Goal: Information Seeking & Learning: Learn about a topic

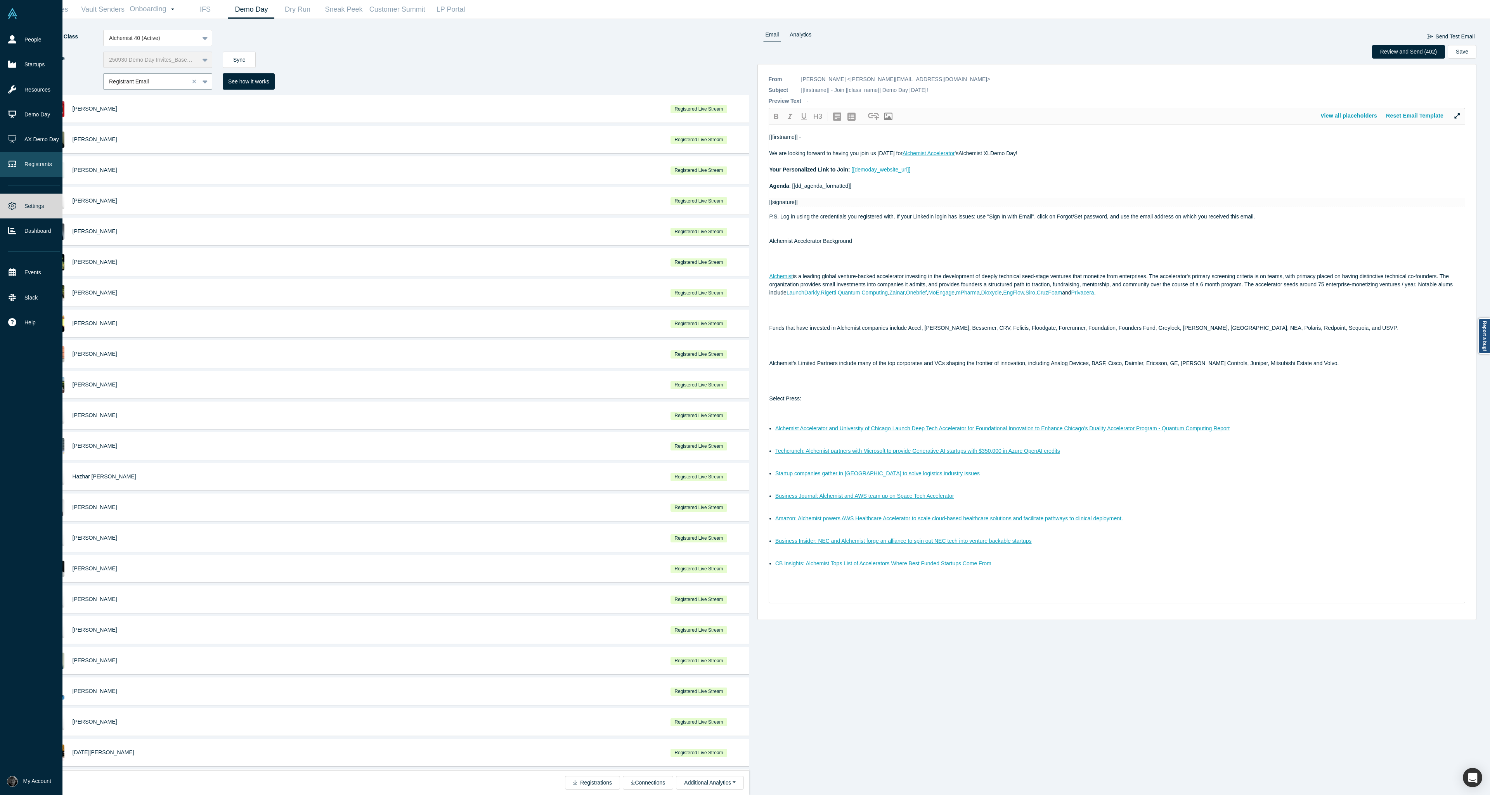
click at [15, 168] on icon at bounding box center [12, 164] width 8 height 8
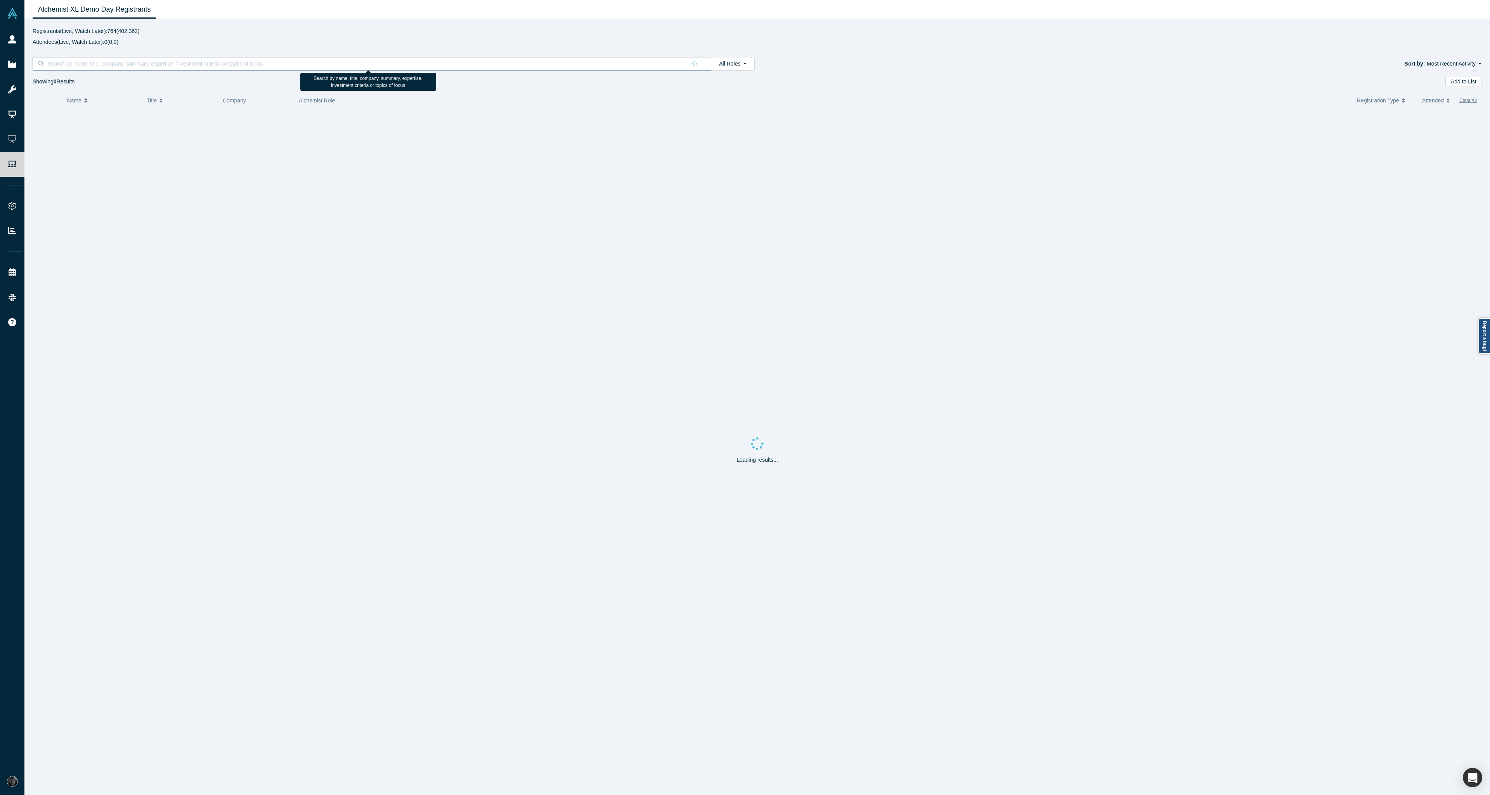
click at [131, 64] on input at bounding box center [367, 64] width 640 height 10
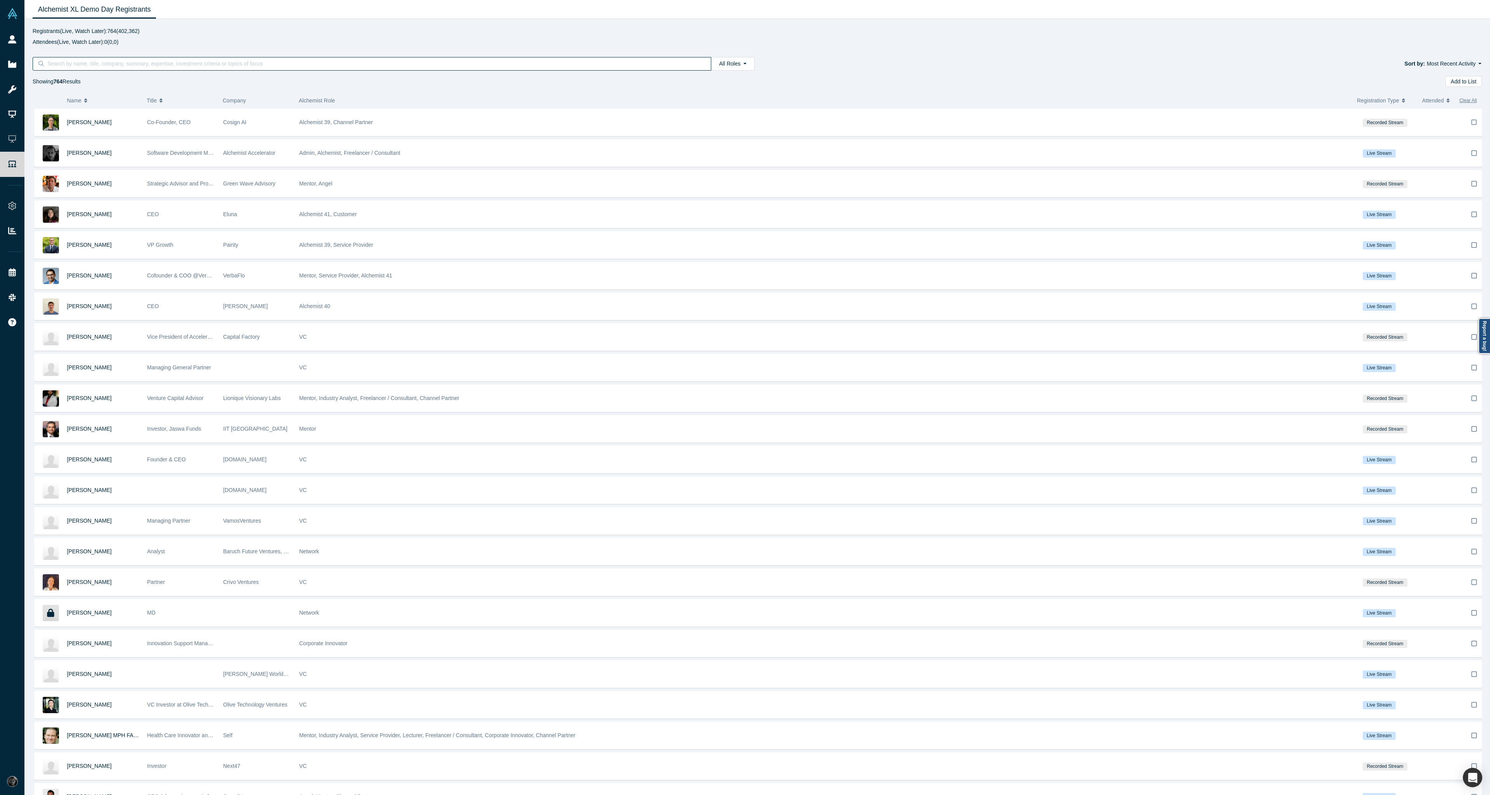
paste input "brent.elliot@us.tel.com"
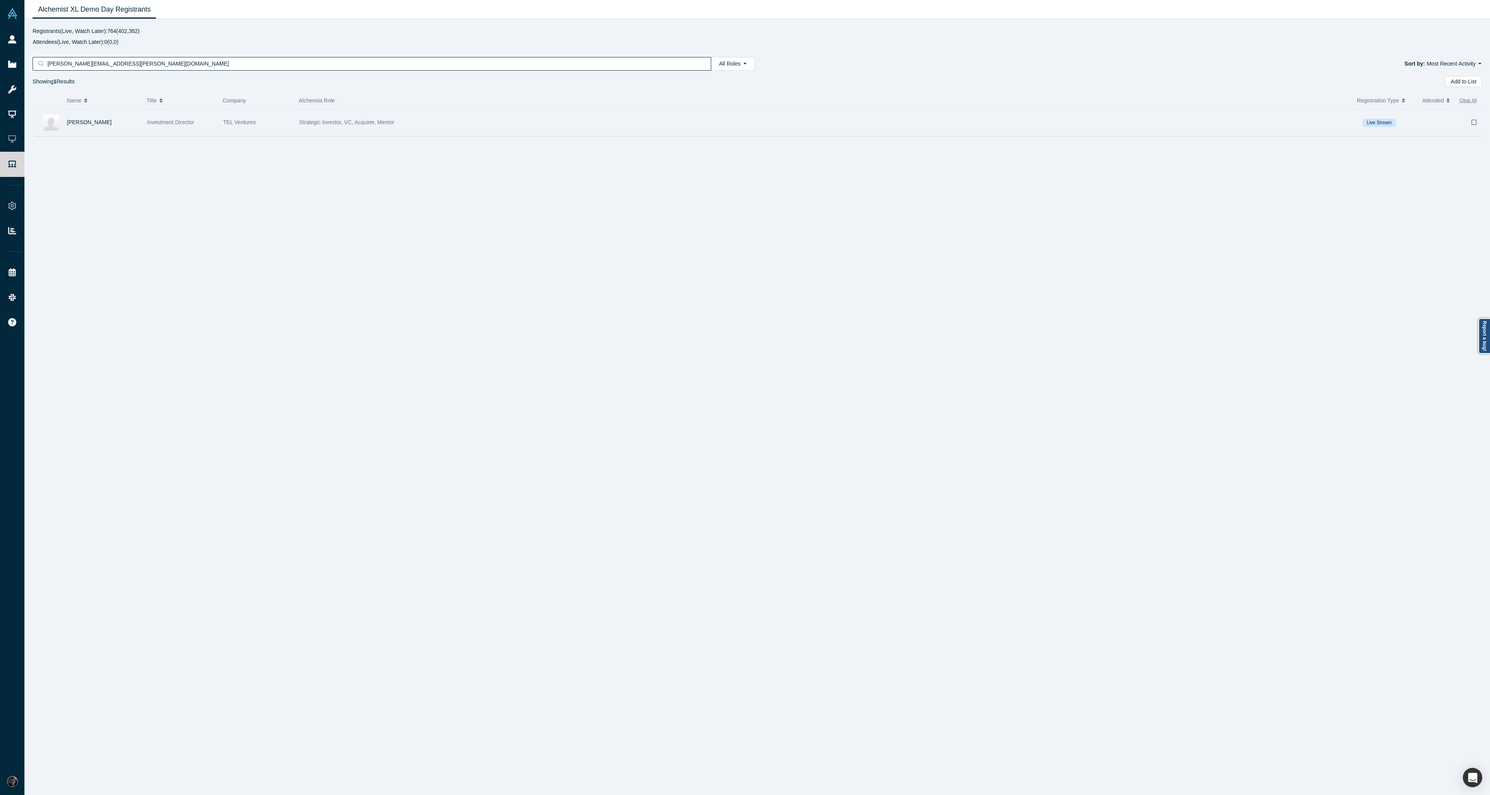
type input "brent.elliot@us.tel.com"
click at [130, 130] on div "Brent Elliot" at bounding box center [103, 122] width 72 height 27
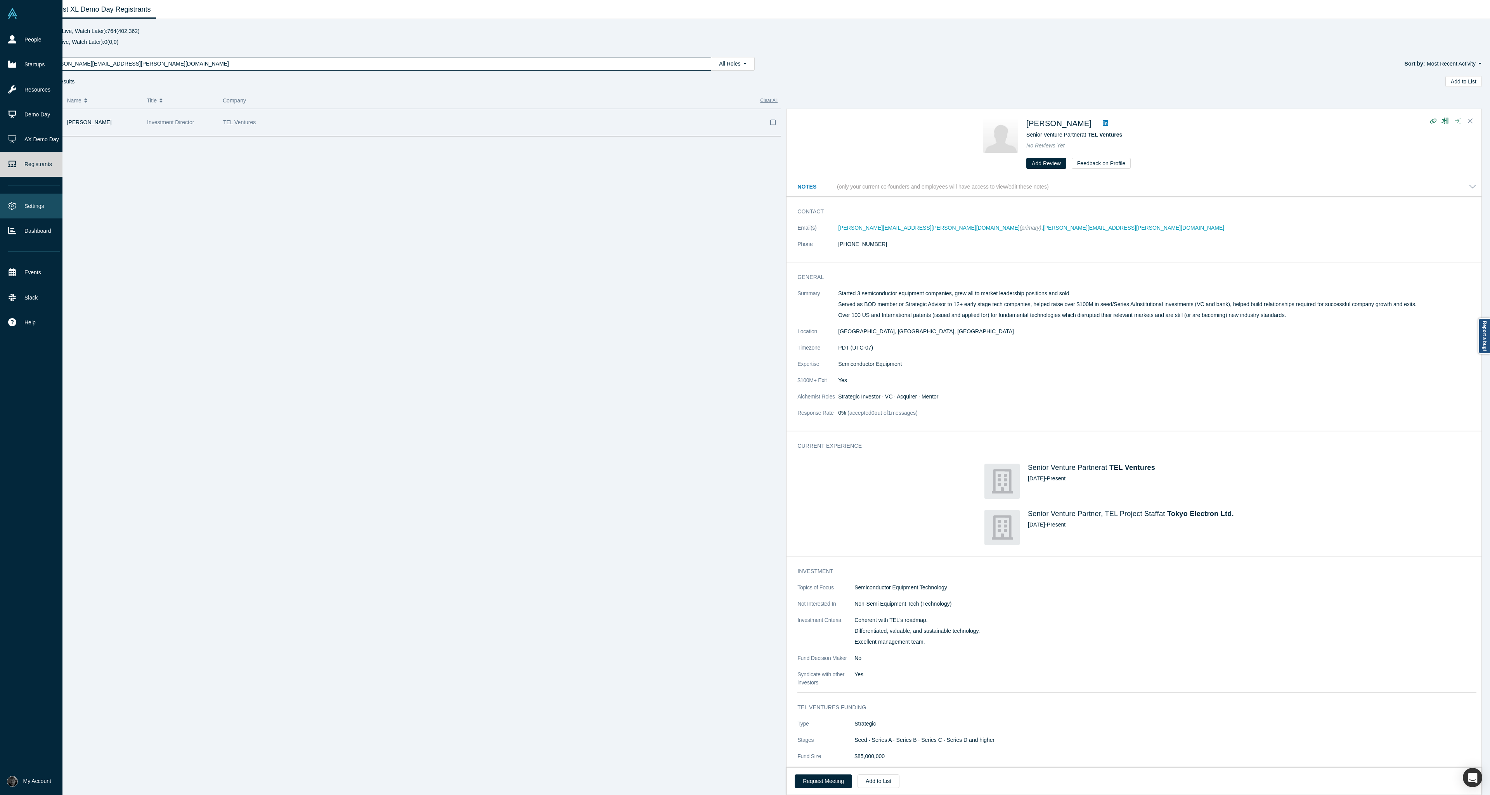
click at [28, 212] on link "Settings" at bounding box center [34, 206] width 68 height 25
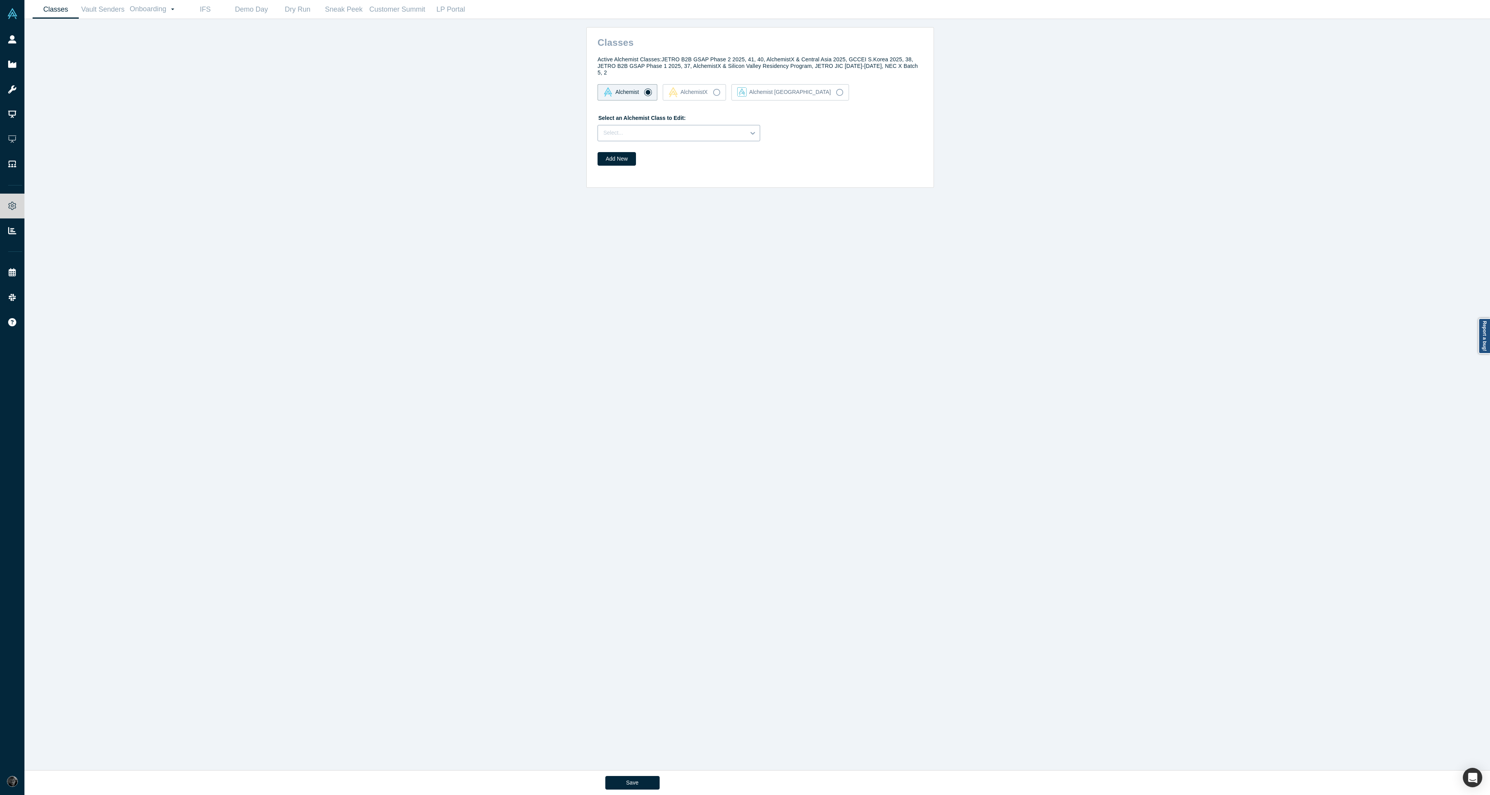
click at [666, 128] on div at bounding box center [671, 133] width 137 height 10
click at [660, 166] on div "40" at bounding box center [679, 167] width 163 height 14
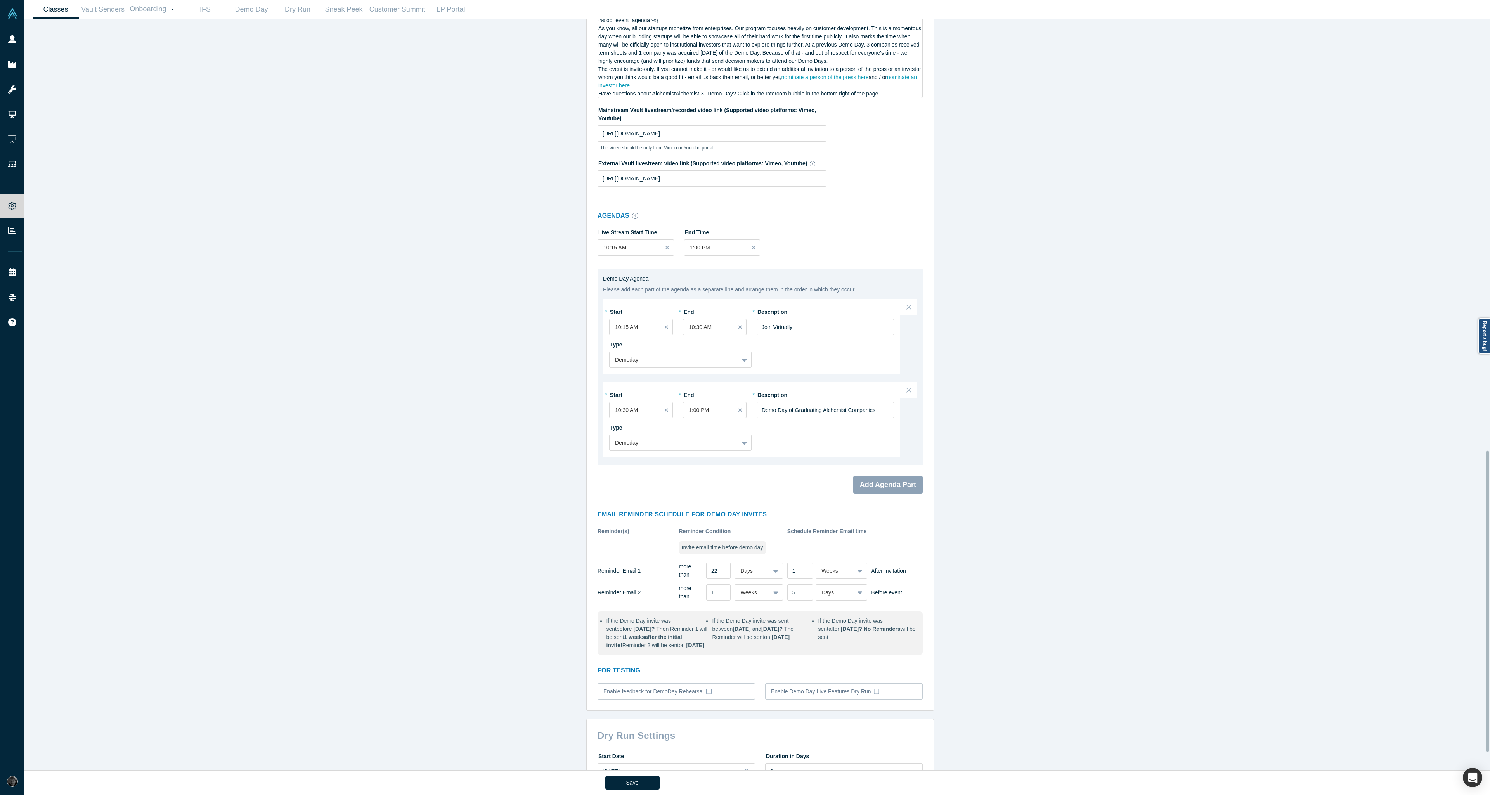
scroll to position [1121, 0]
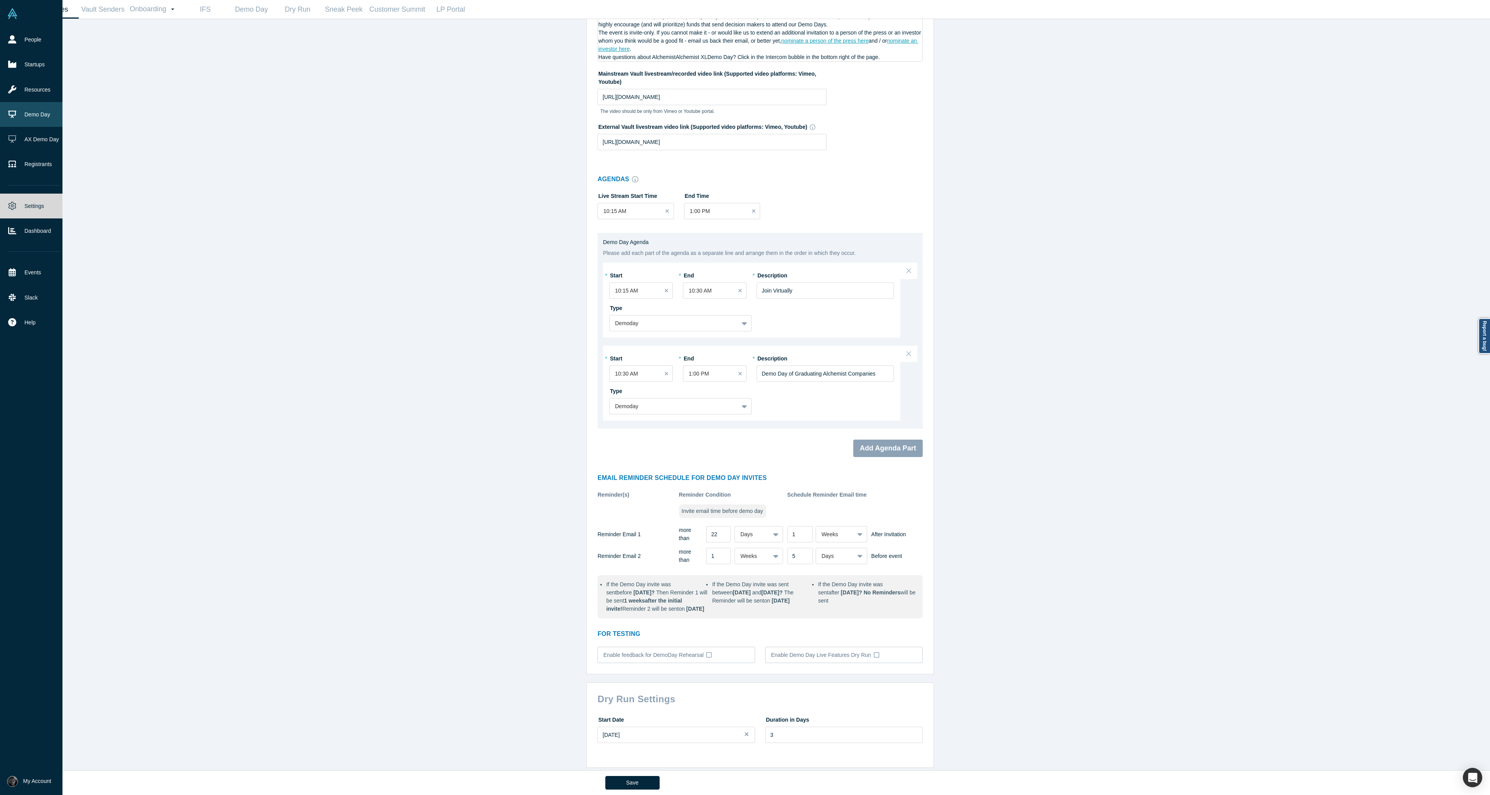
click at [42, 117] on link "Demo Day" at bounding box center [34, 114] width 68 height 25
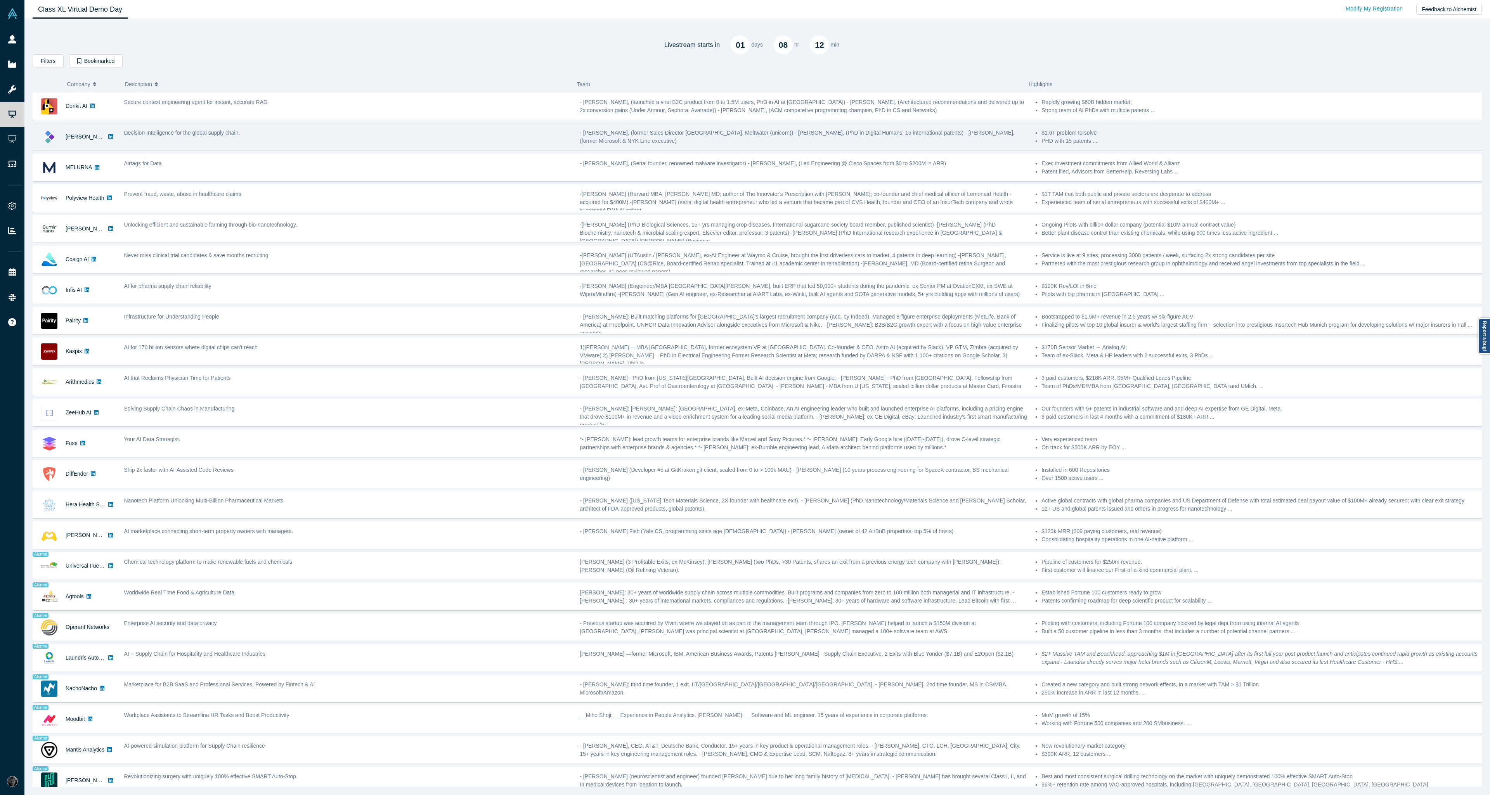
click at [418, 133] on div "Decision Intelligence for the global supply chain." at bounding box center [348, 133] width 448 height 8
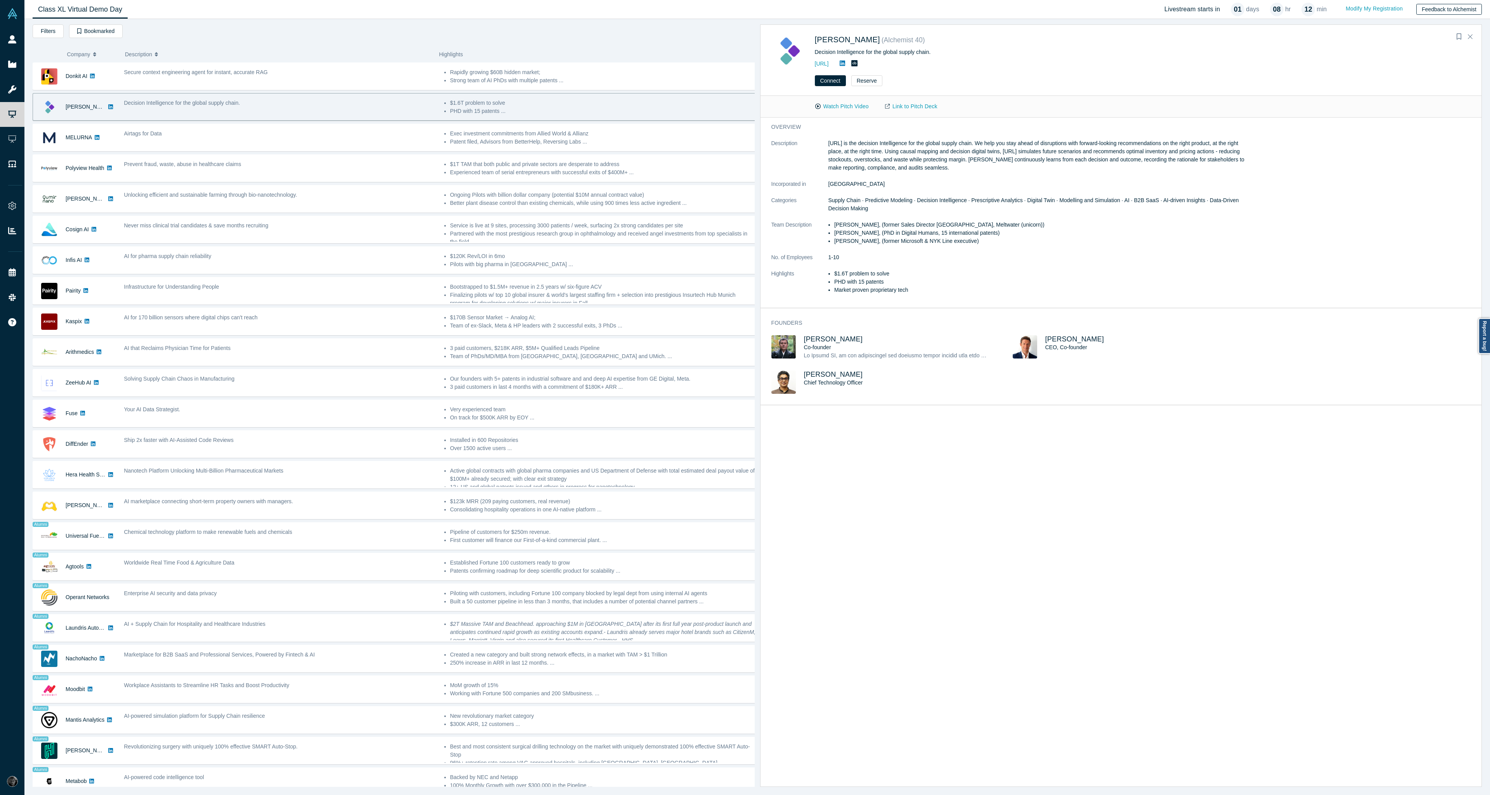
click at [1433, 12] on button "Feedback to Alchemist" at bounding box center [1449, 9] width 66 height 11
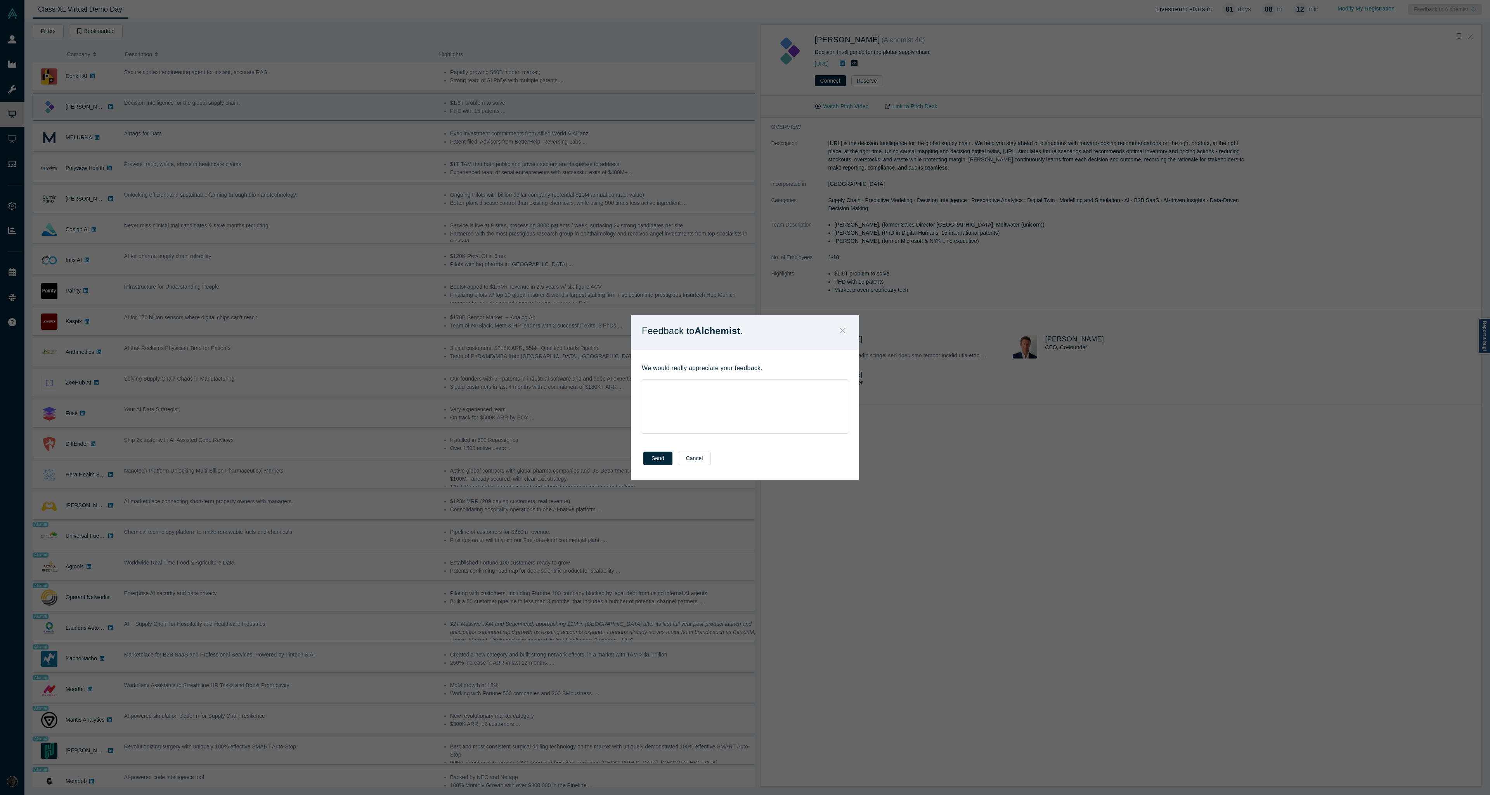
click at [842, 333] on icon "Close" at bounding box center [842, 330] width 5 height 9
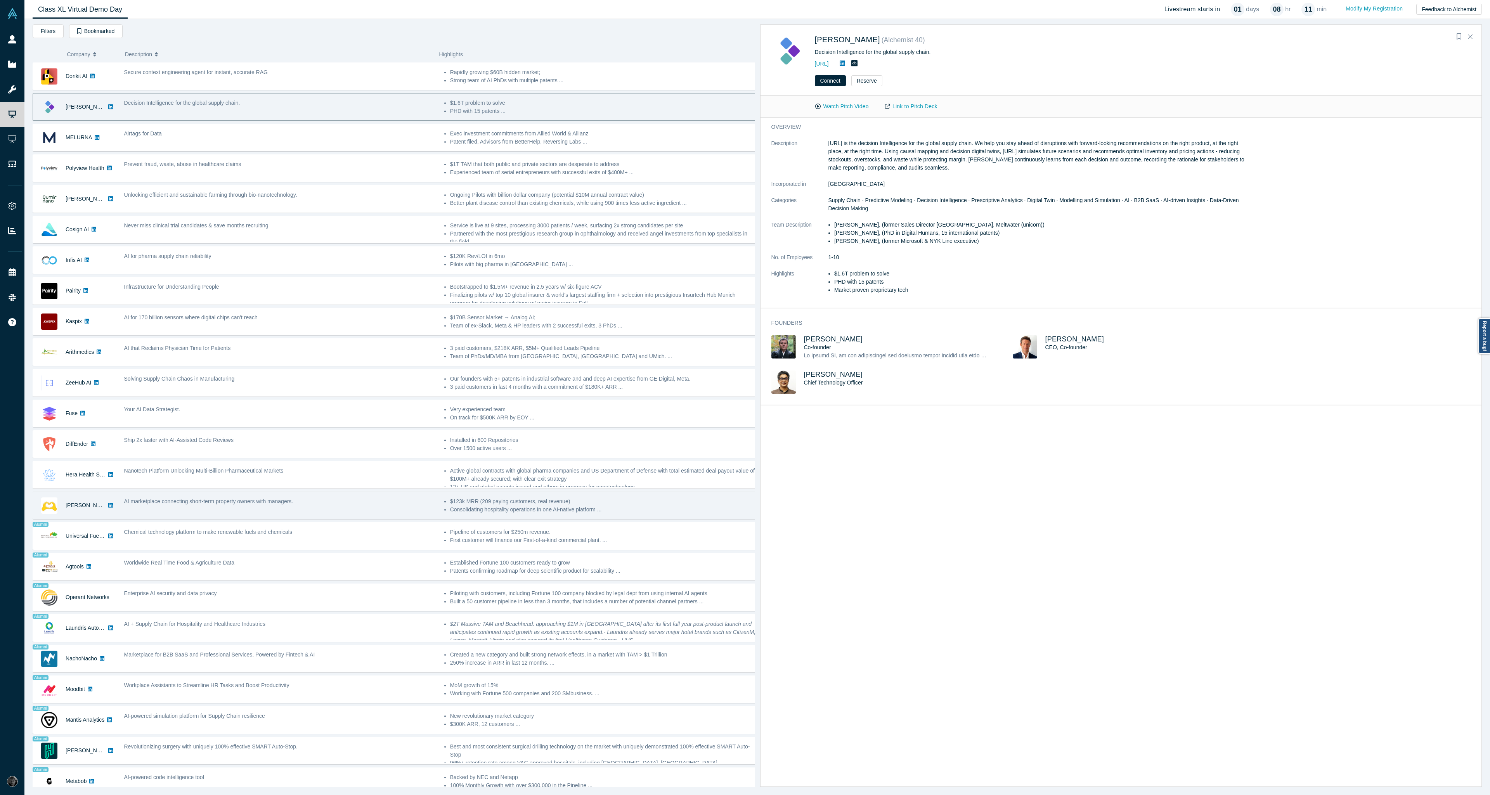
click at [314, 502] on div "AI marketplace connecting short-term property owners with managers." at bounding box center [280, 501] width 312 height 8
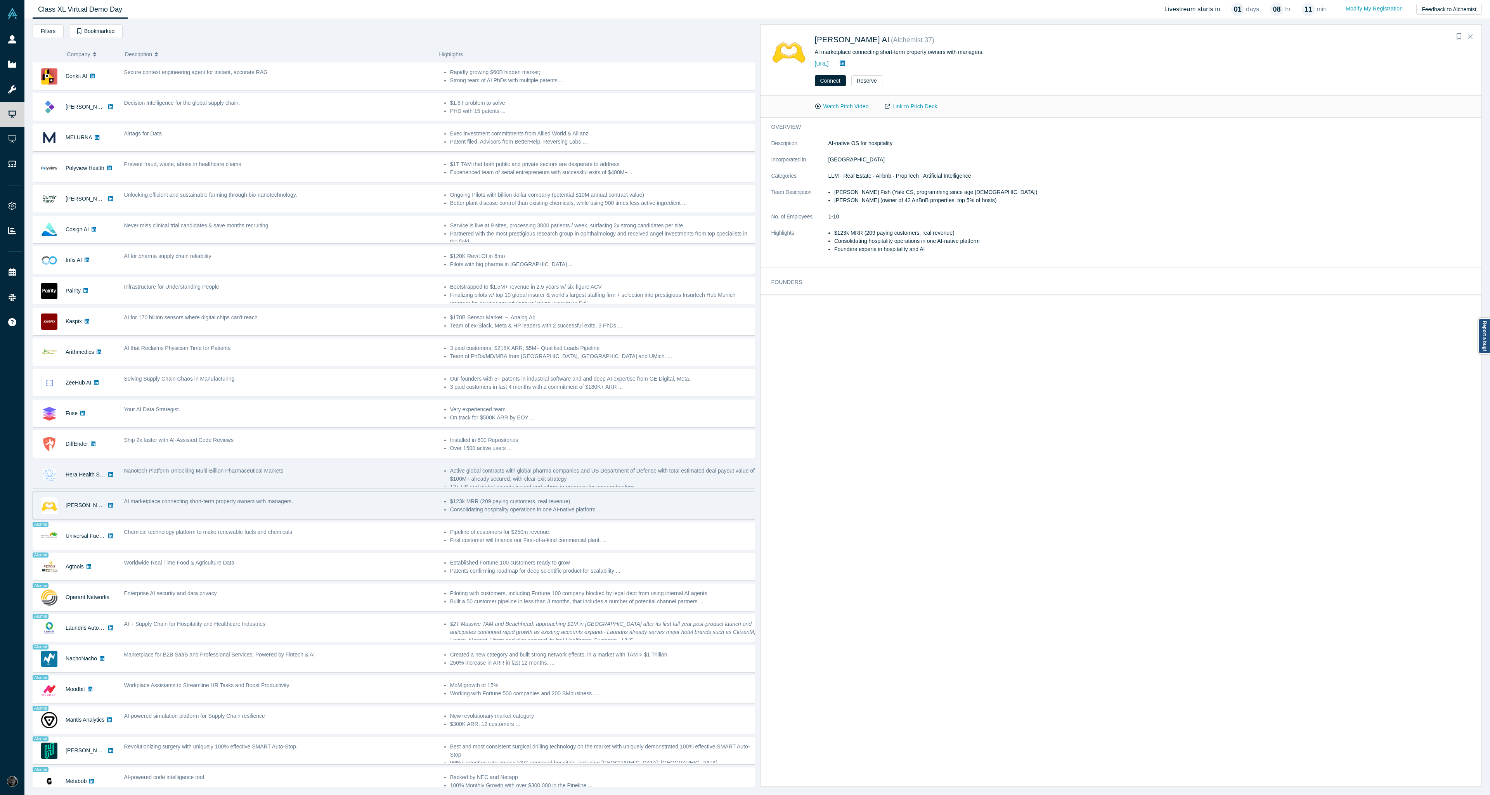
click at [335, 473] on div "Nanotech Platform Unlocking Multi-Billion Pharmaceutical Markets" at bounding box center [280, 471] width 312 height 8
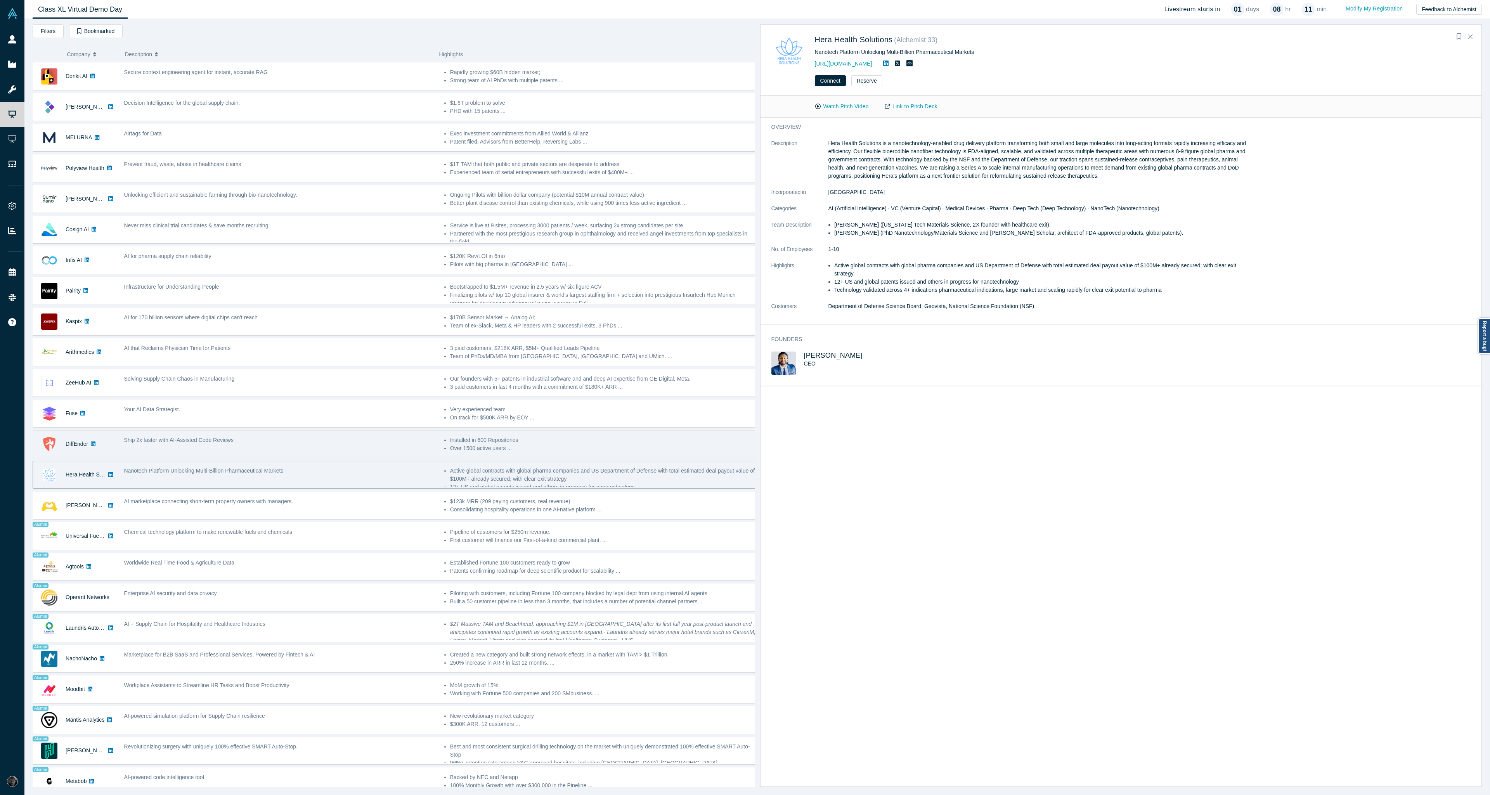
click at [341, 447] on div "Ship 2x faster with AI-Assisted Code Reviews" at bounding box center [280, 444] width 320 height 24
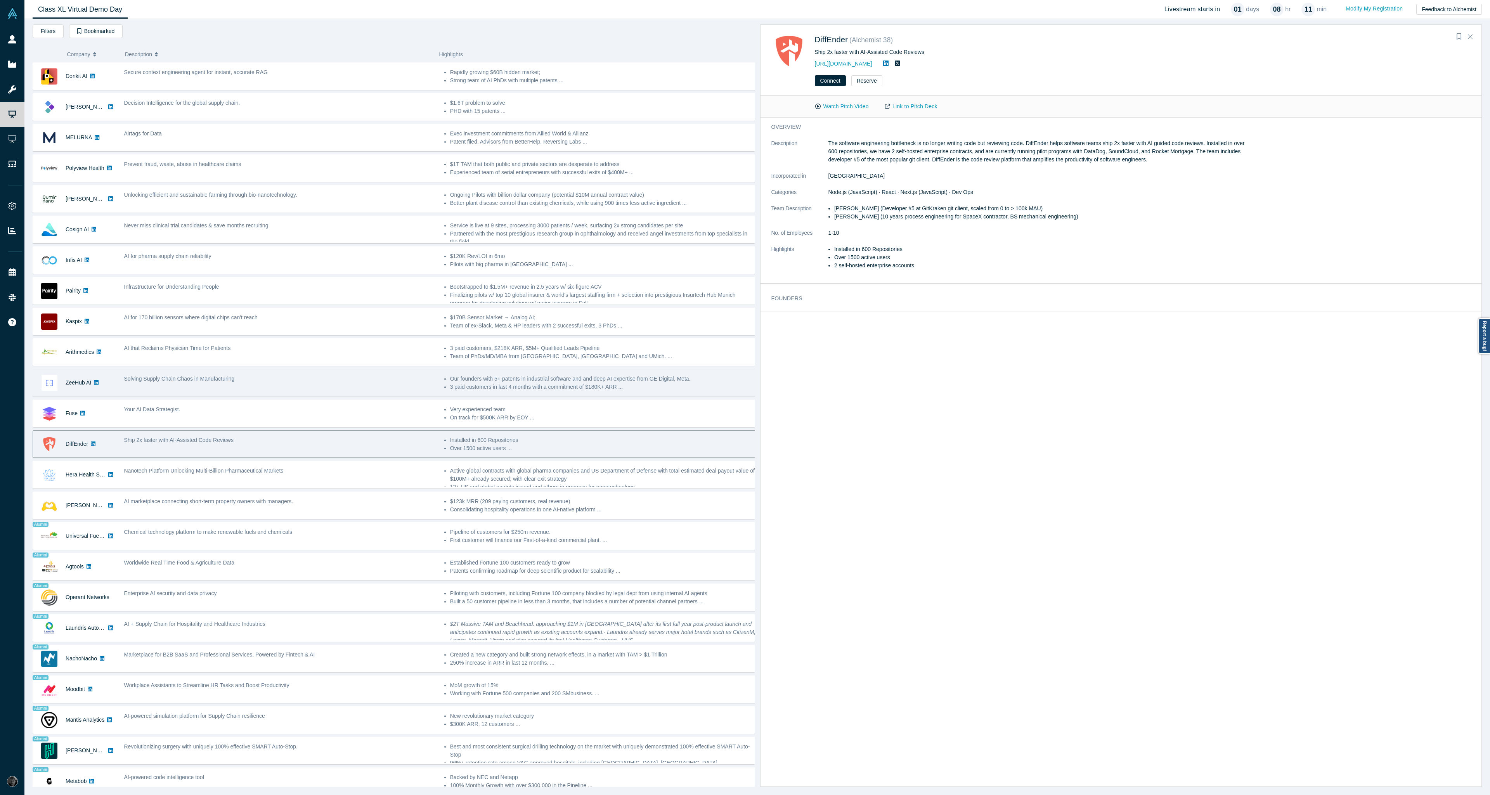
click at [350, 413] on div "Your AI Data Strategist." at bounding box center [280, 410] width 312 height 8
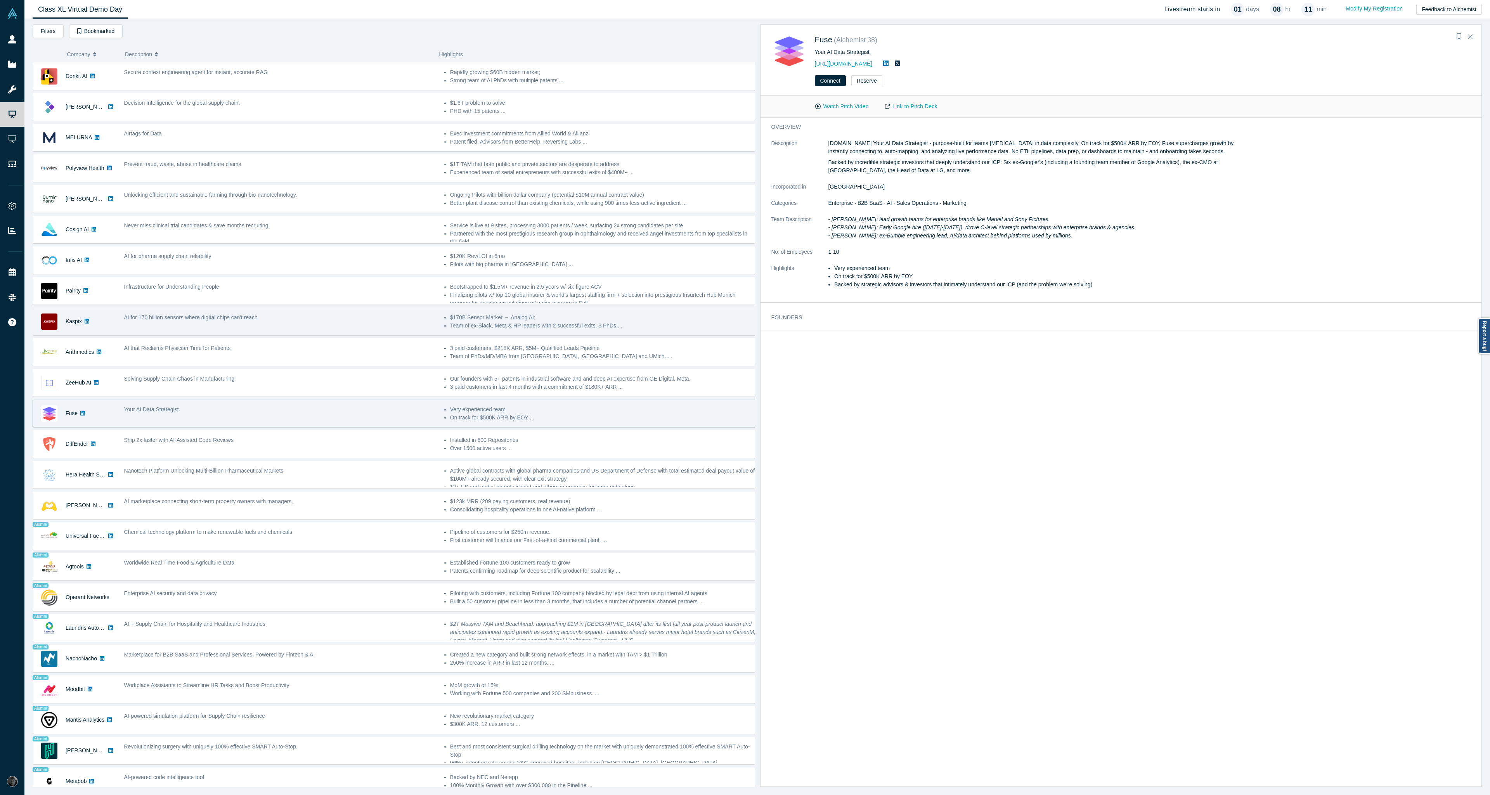
click at [366, 378] on div "Solving Supply Chain Chaos in Manufacturing" at bounding box center [280, 379] width 312 height 8
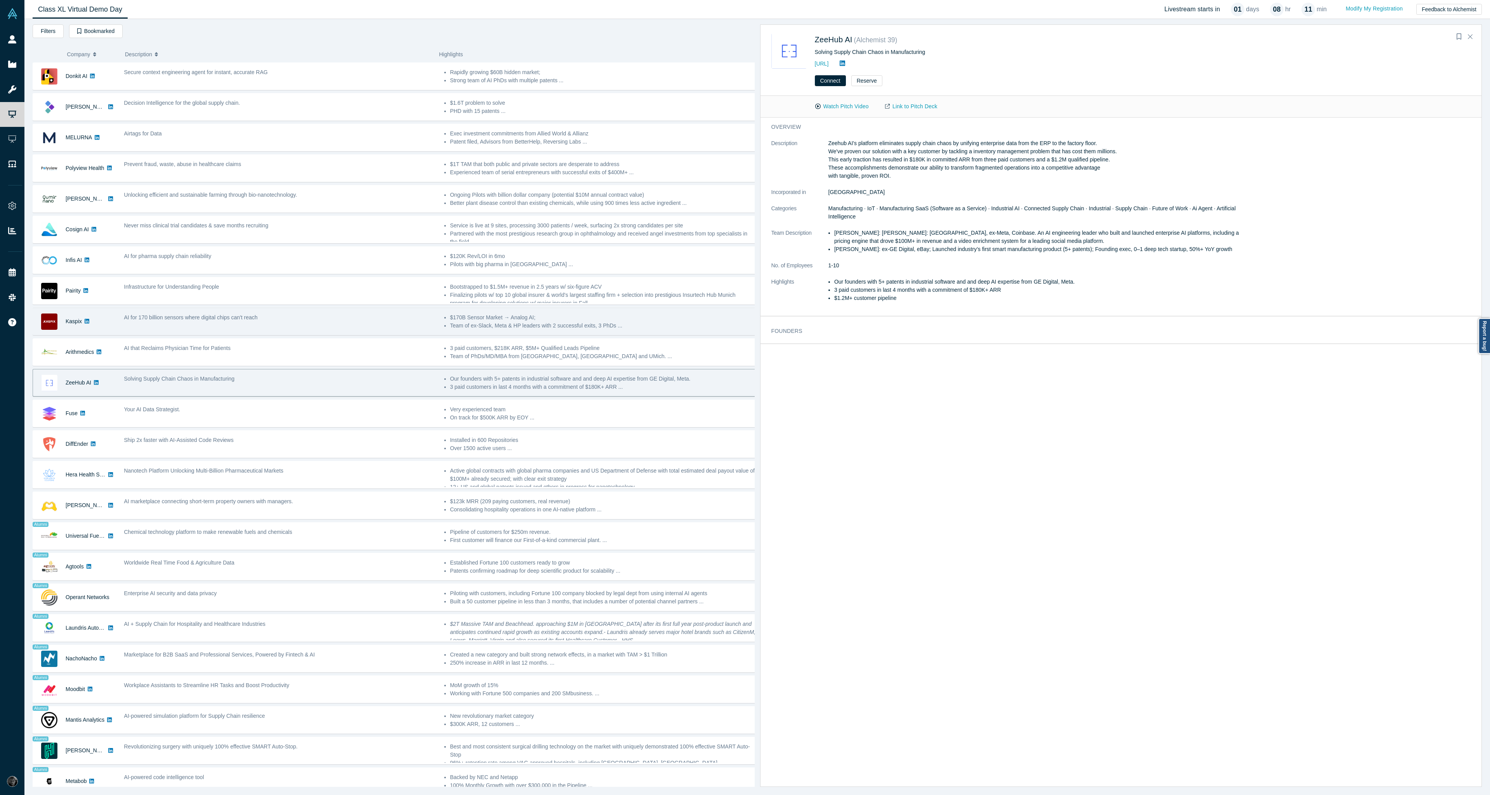
click at [389, 352] on div "AI that Reclaims Physician Time for Patients" at bounding box center [280, 348] width 312 height 8
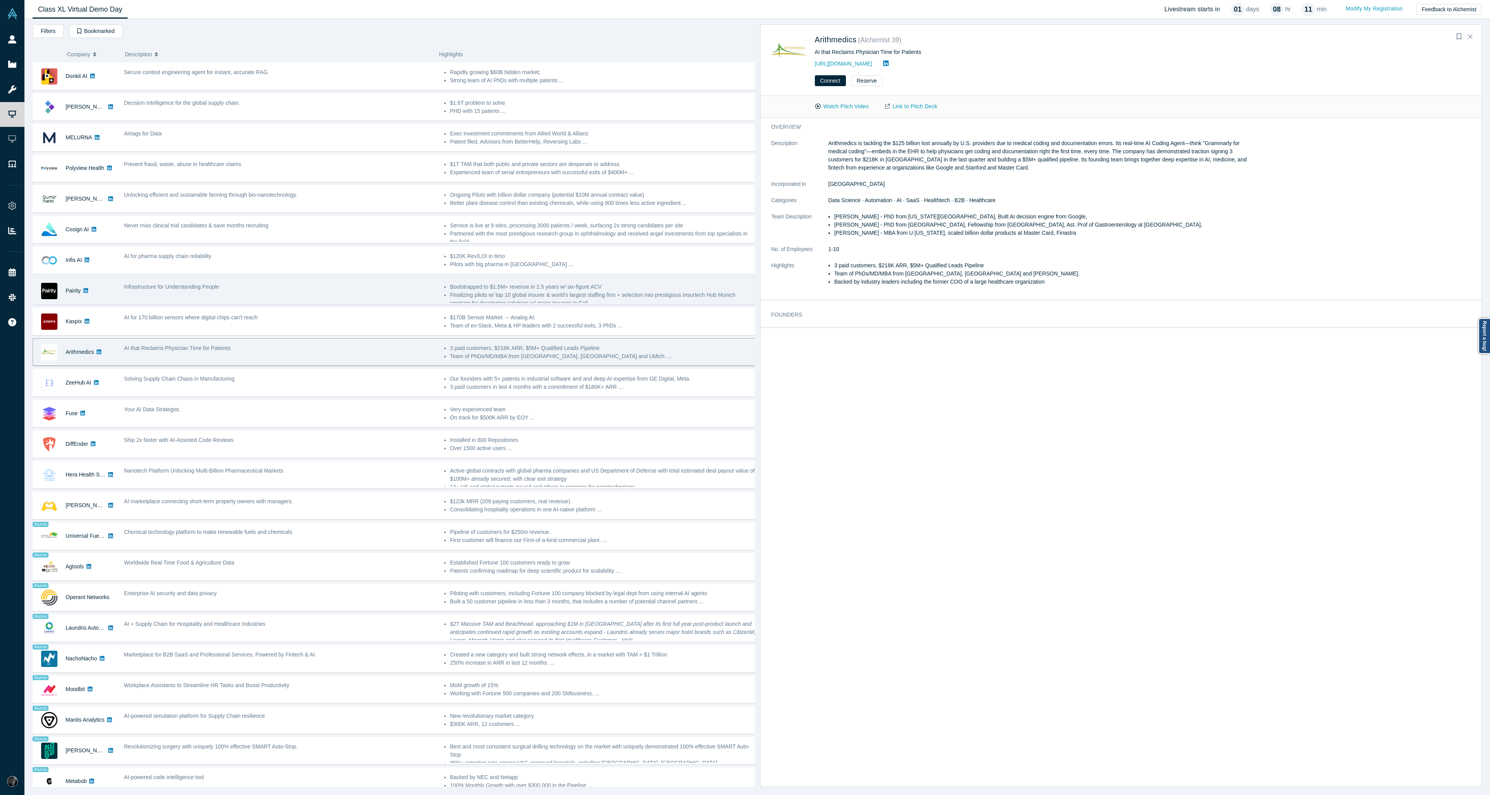
click at [392, 320] on div "AI for 170 billion sensors where digital chips can't reach" at bounding box center [280, 318] width 312 height 8
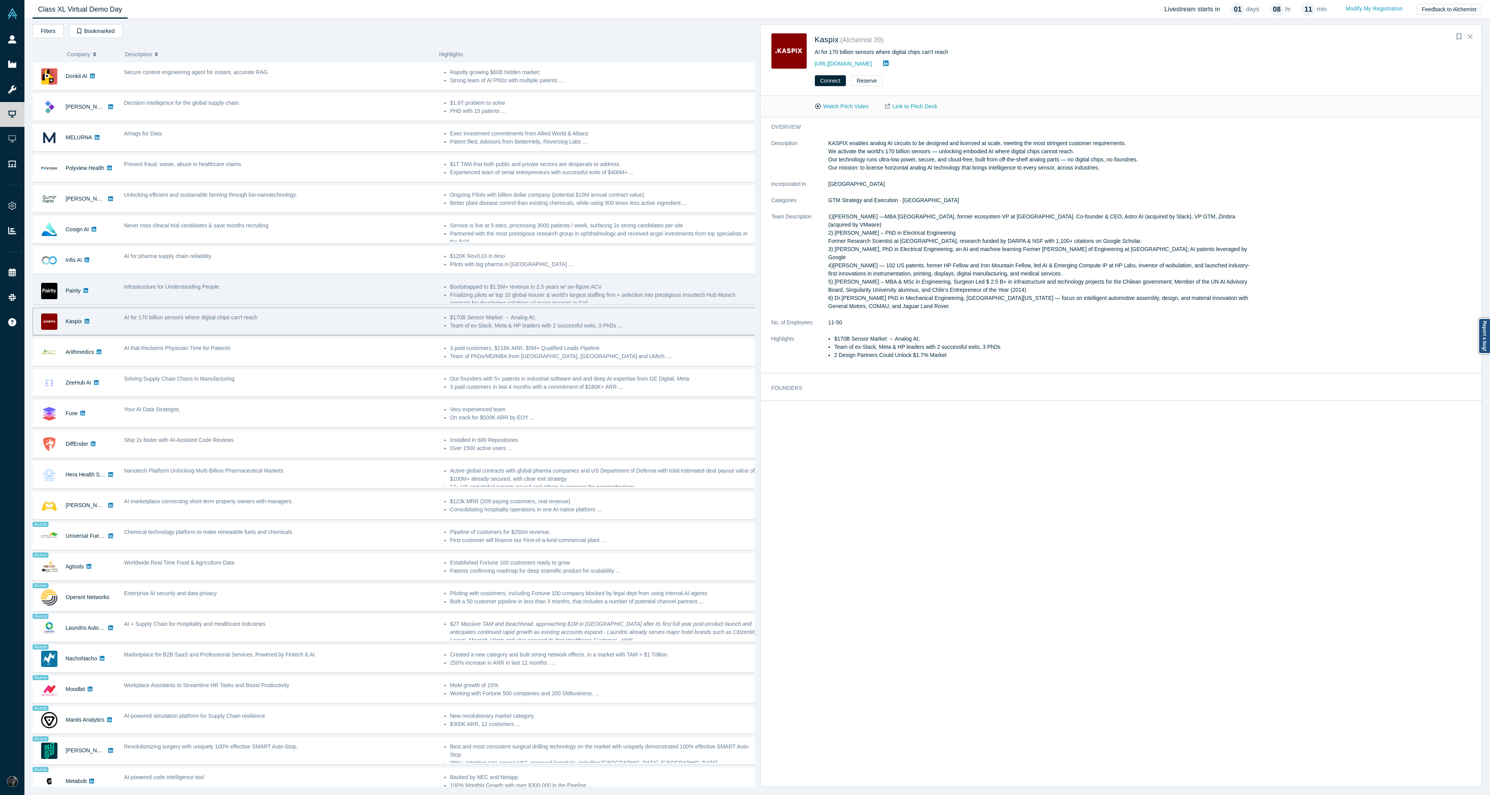
click at [388, 294] on div "Infrastructure for Understanding People" at bounding box center [280, 291] width 320 height 24
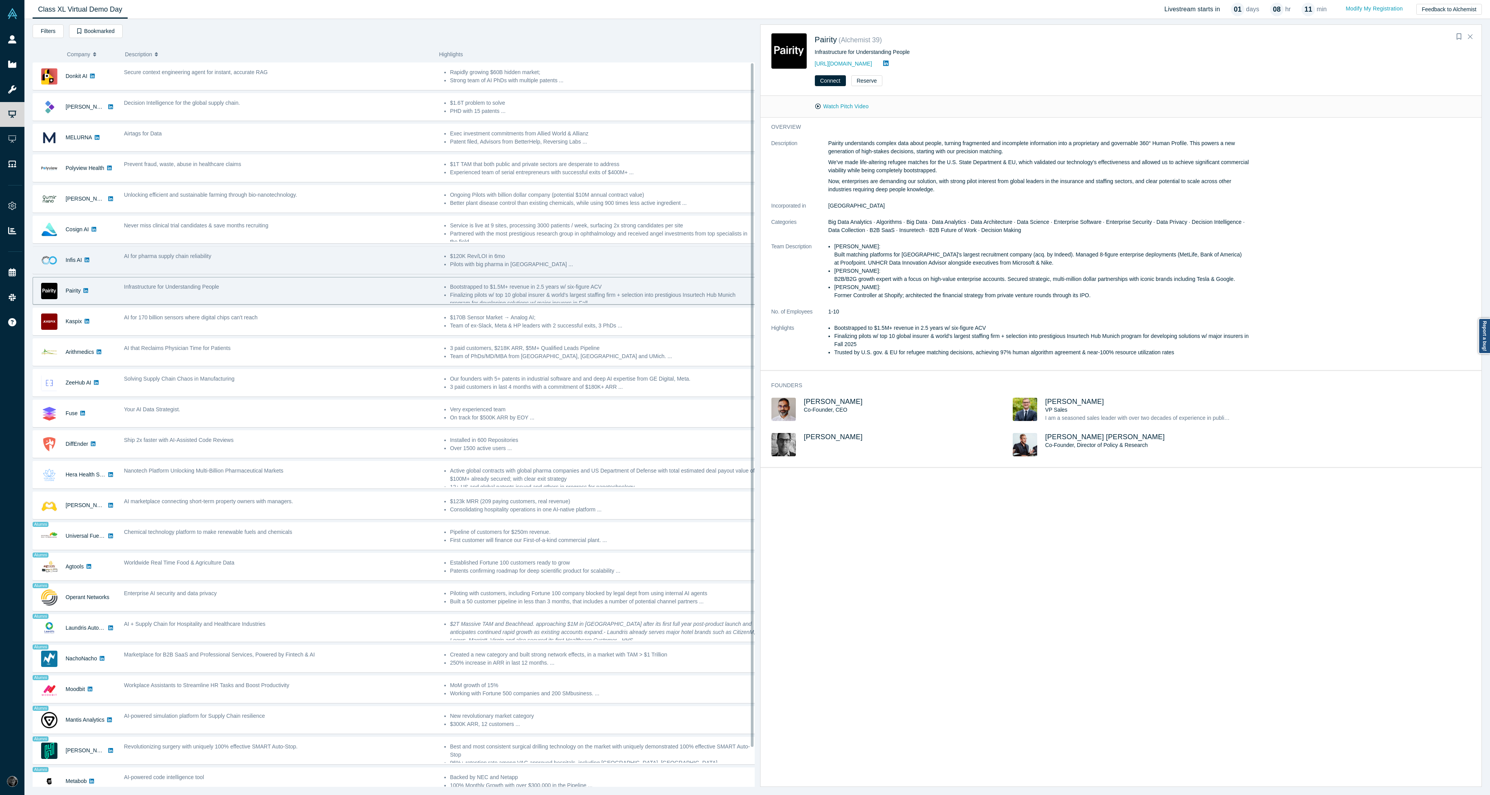
click at [376, 268] on div "AI for pharma supply chain reliability" at bounding box center [280, 260] width 320 height 24
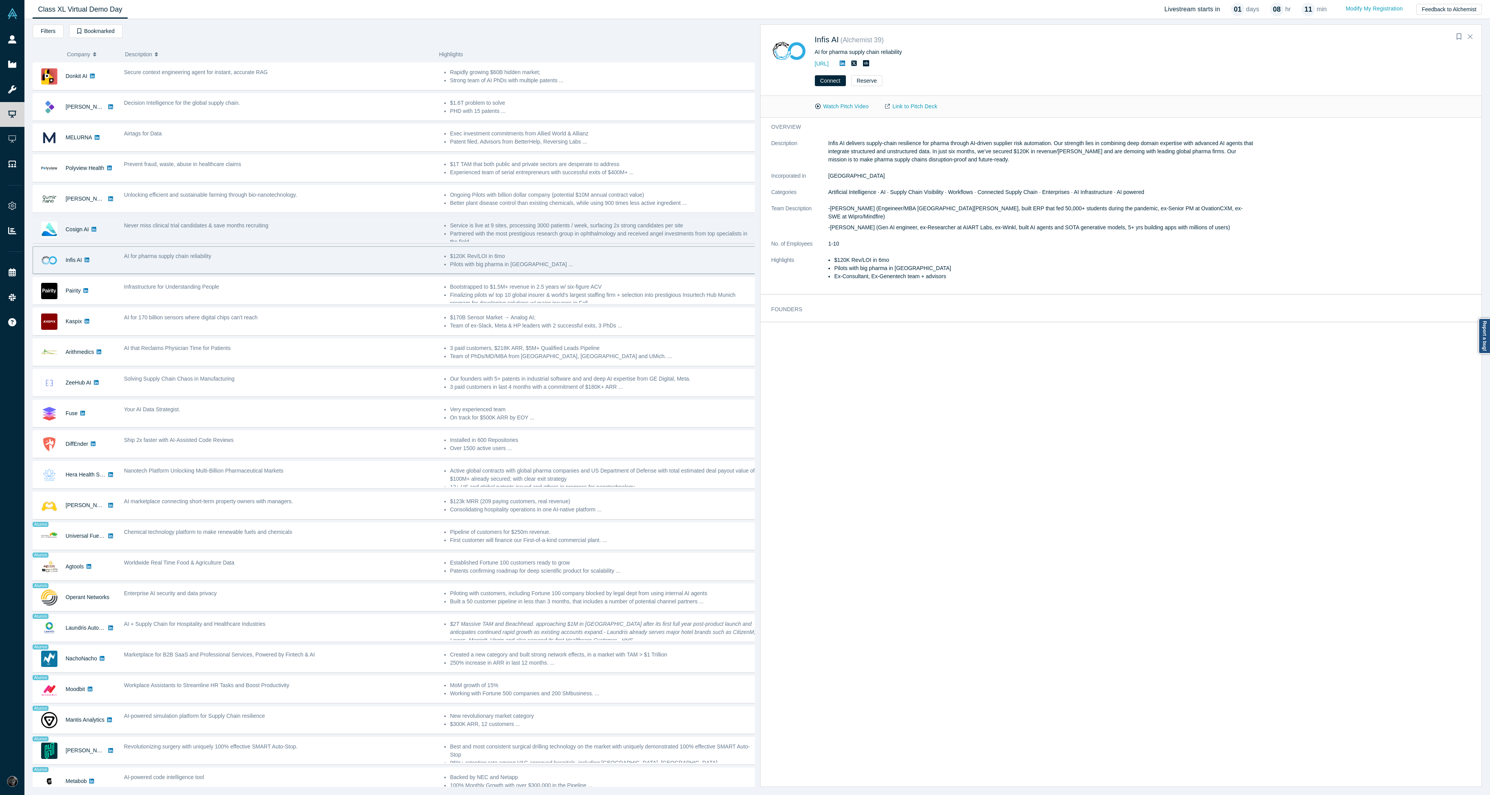
click at [384, 230] on div "Never miss clinical trial candidates & save months recruiting" at bounding box center [280, 229] width 320 height 24
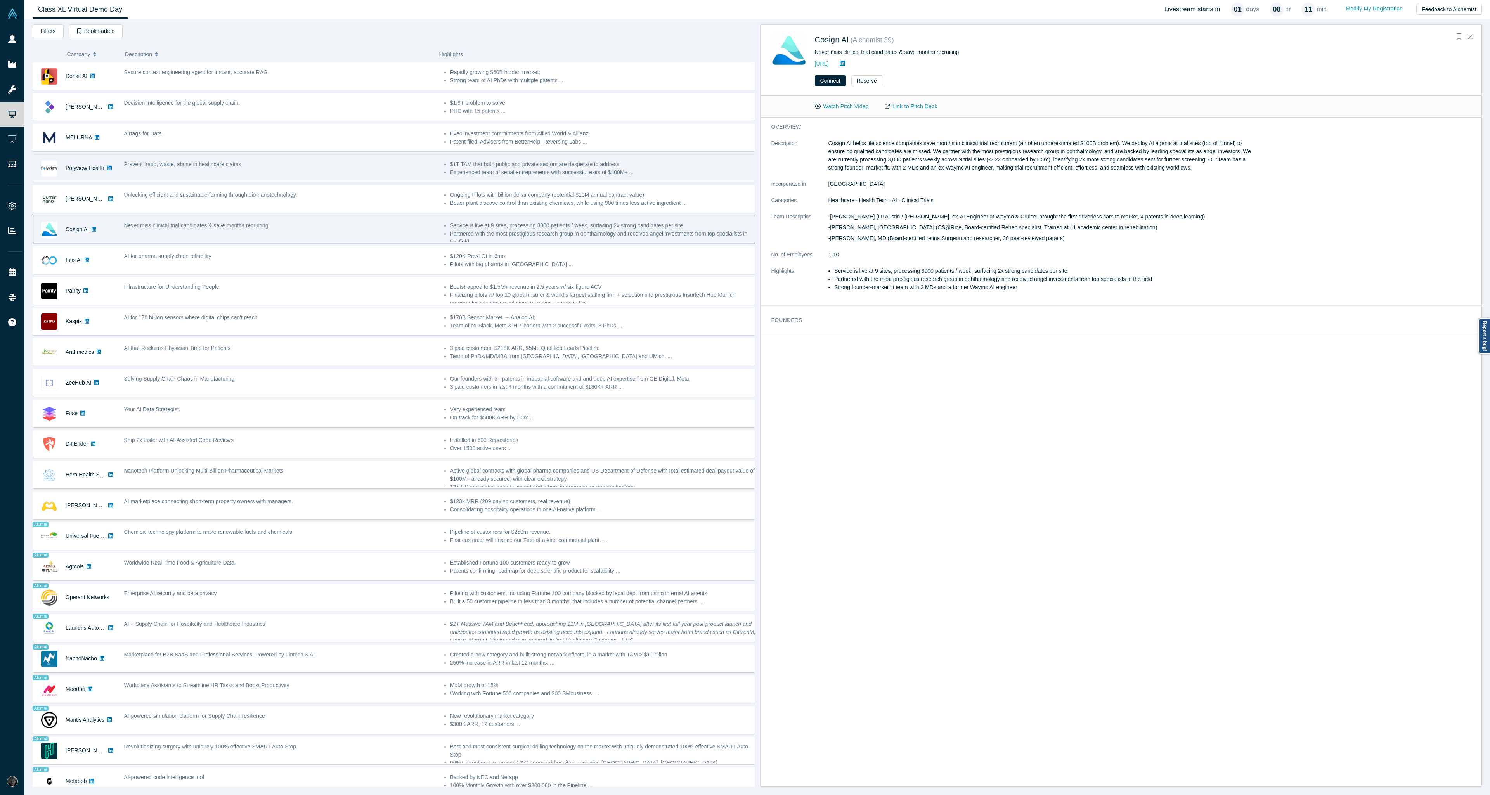
click at [392, 197] on div "Unlocking efficient and sustainable farming through bio-nanotechnology." at bounding box center [280, 195] width 312 height 8
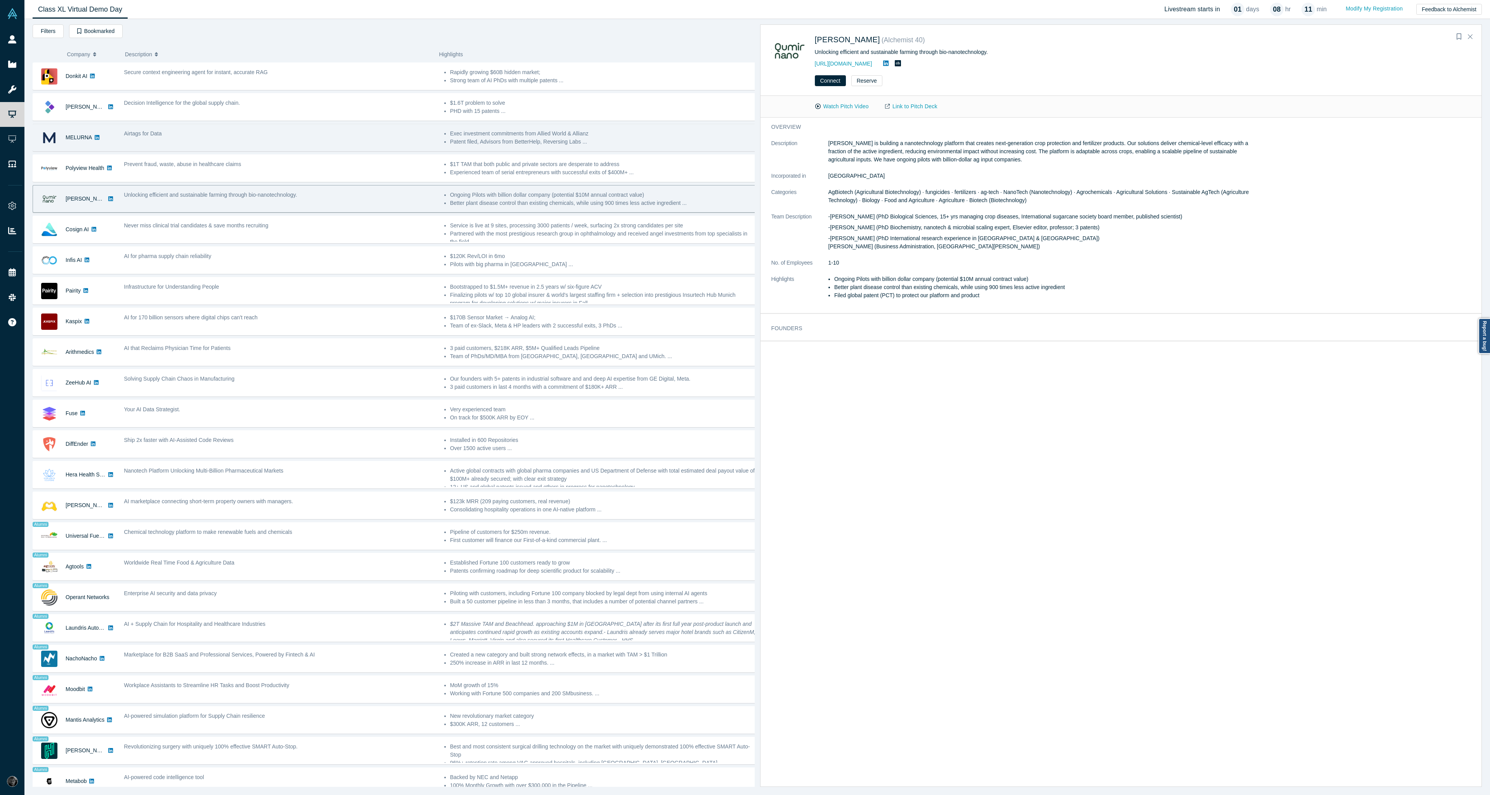
click at [388, 173] on div "Prevent fraud, waste, abuse in healthcare claims" at bounding box center [280, 168] width 320 height 24
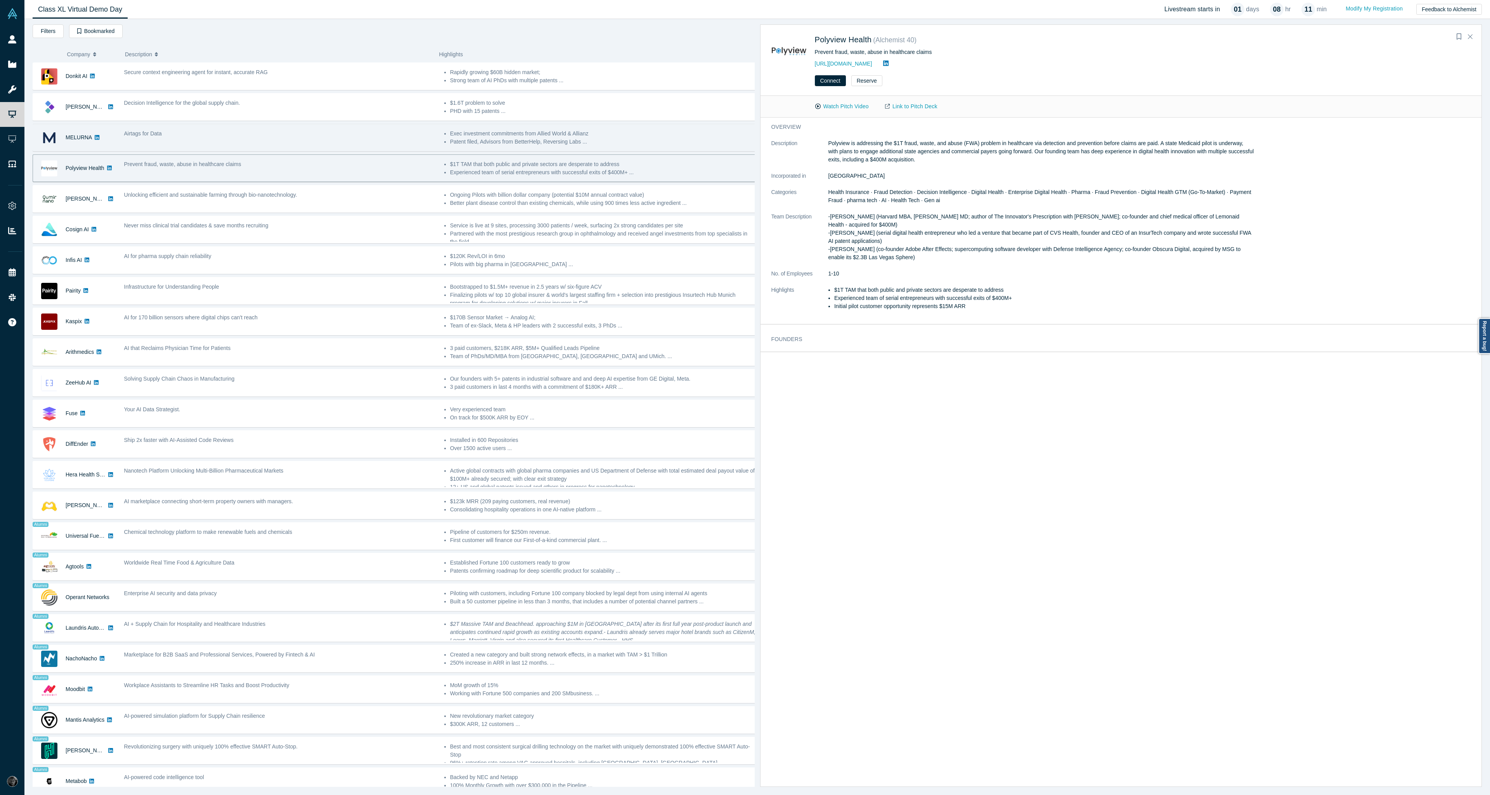
click at [402, 135] on div "Airtags for Data" at bounding box center [280, 134] width 312 height 8
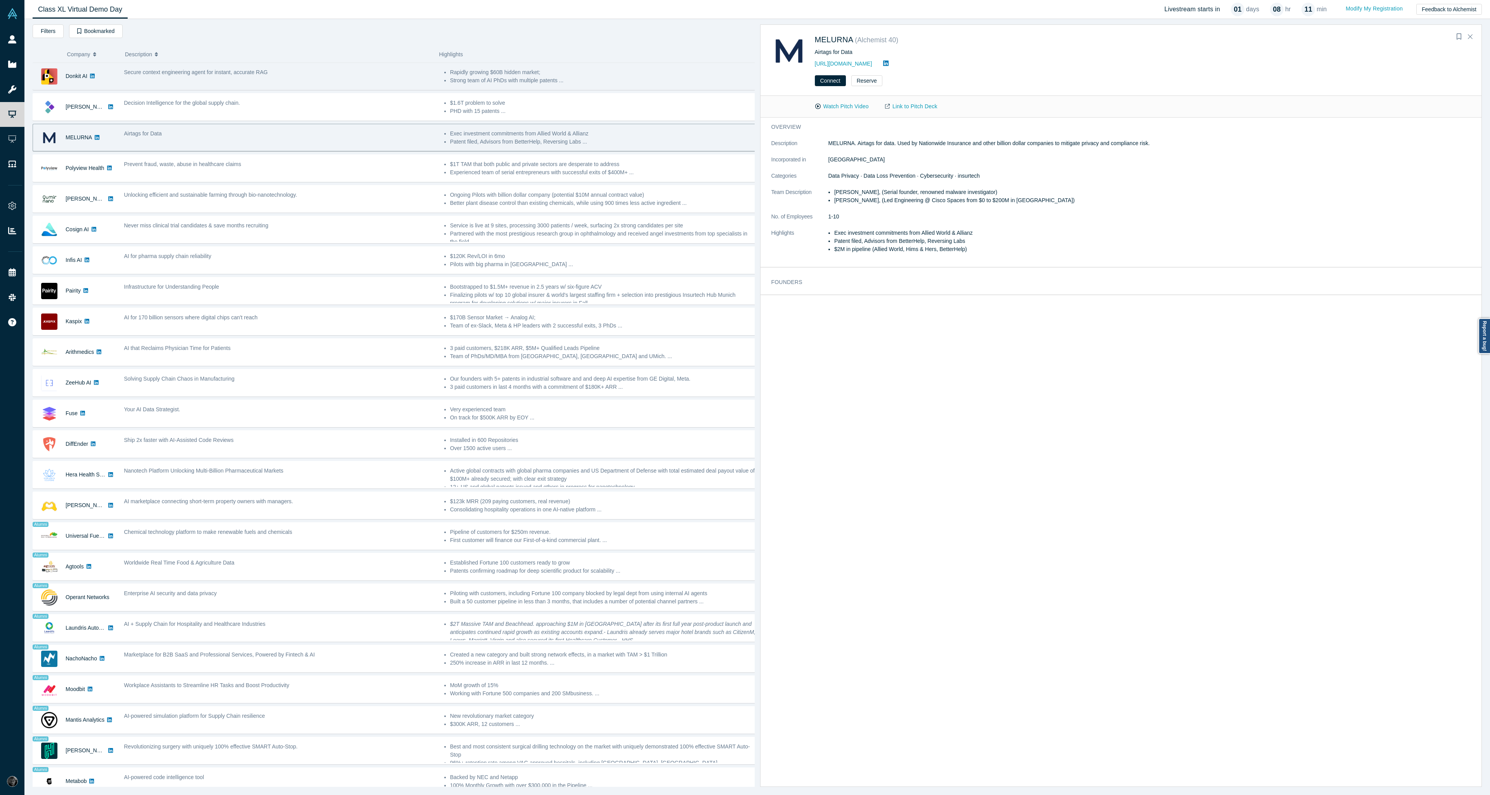
click at [402, 116] on div "Decision Intelligence for the global supply chain." at bounding box center [280, 107] width 320 height 24
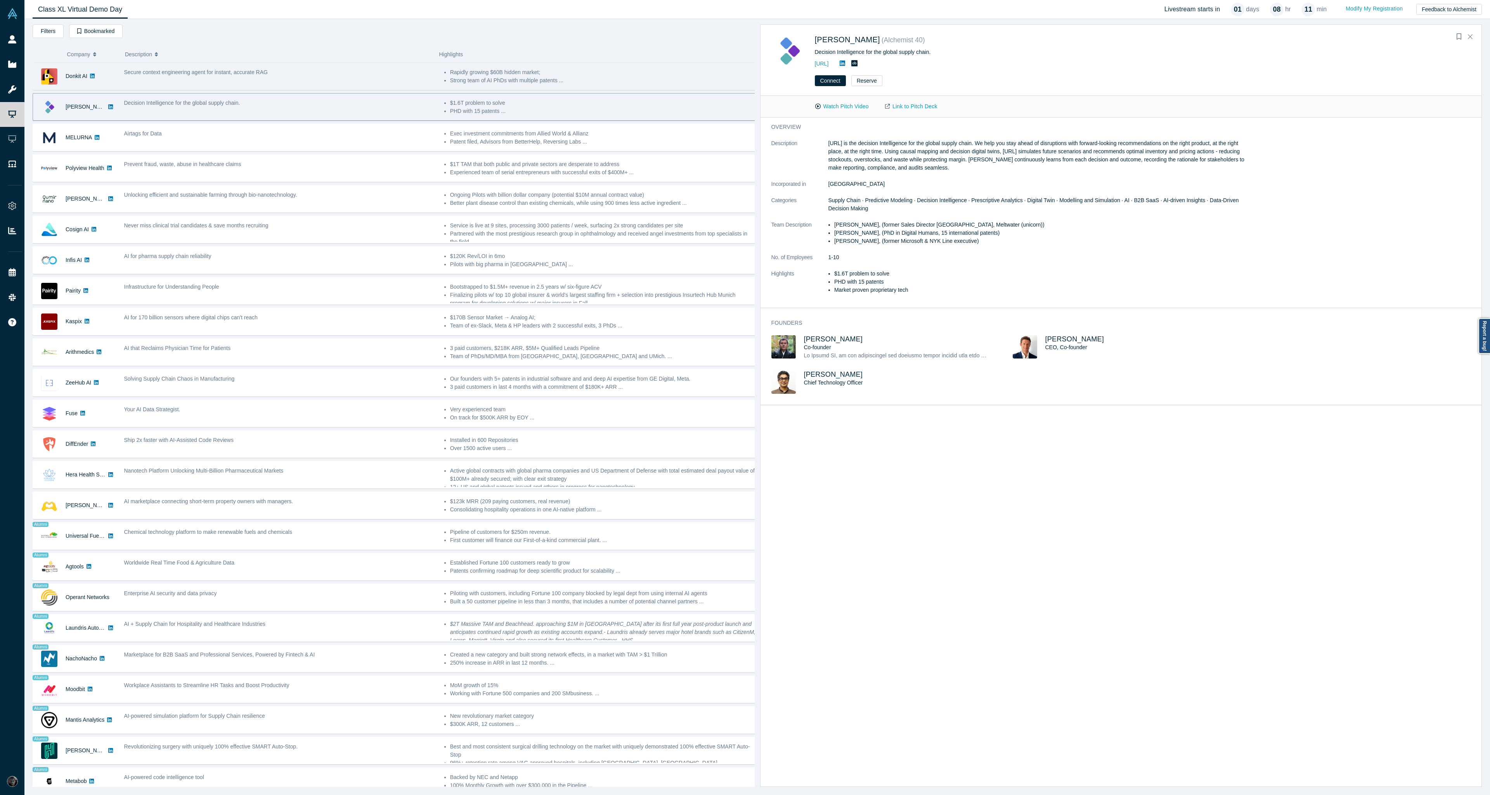
click at [405, 79] on div "Secure context engineering agent for instant, accurate RAG" at bounding box center [280, 76] width 320 height 24
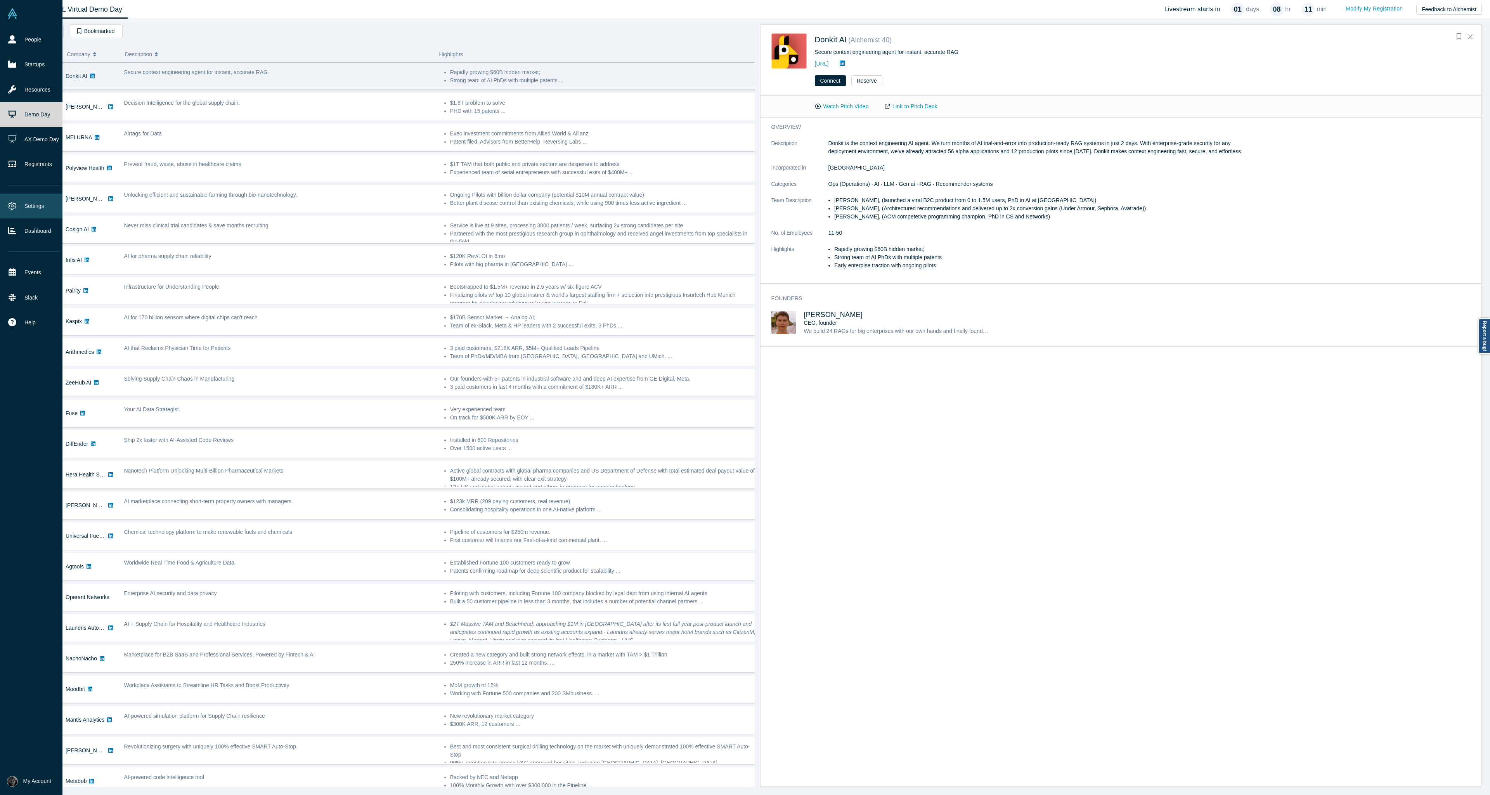
click at [23, 202] on link "Settings" at bounding box center [34, 206] width 68 height 25
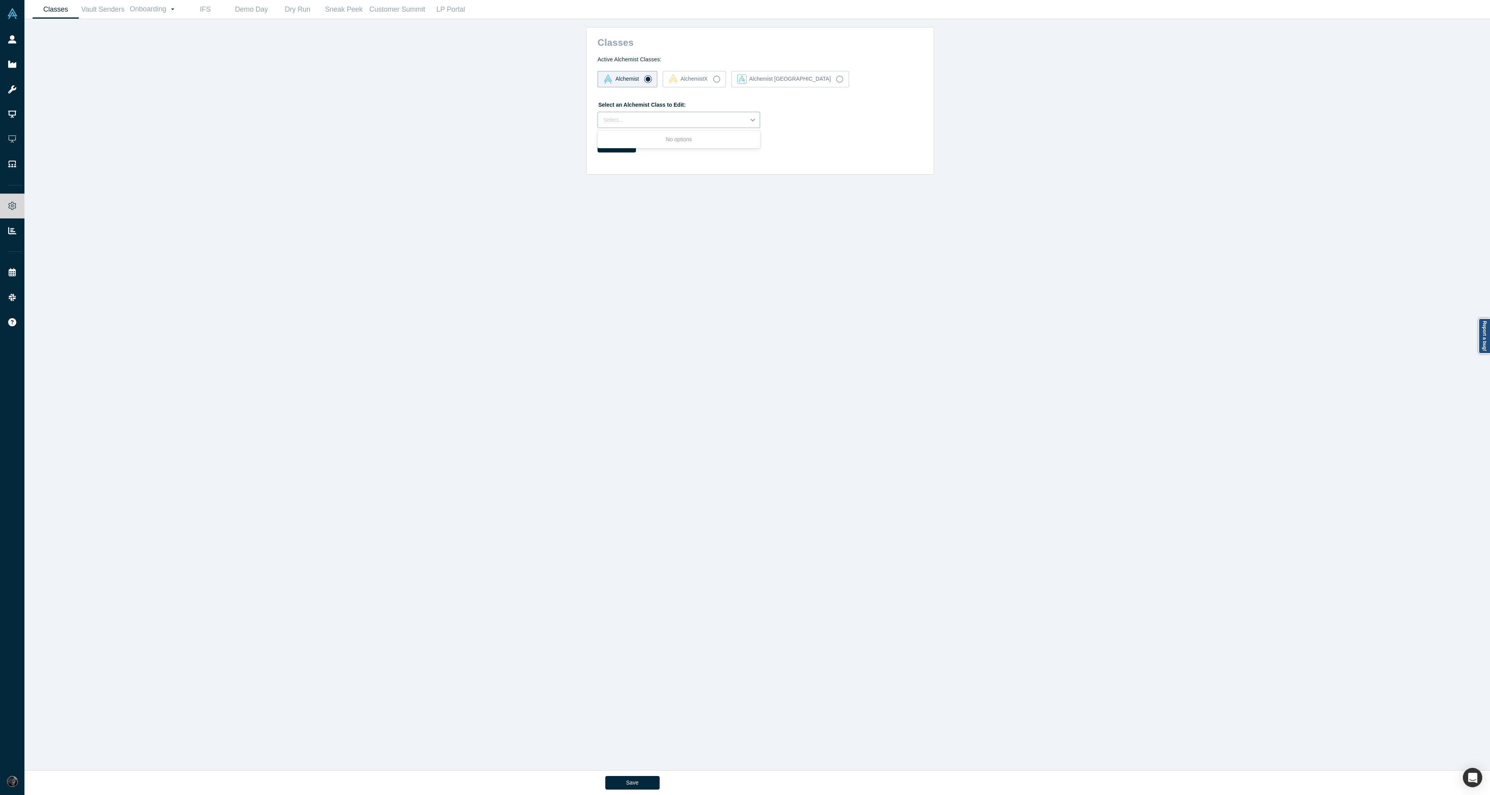
click at [713, 122] on div at bounding box center [671, 120] width 137 height 10
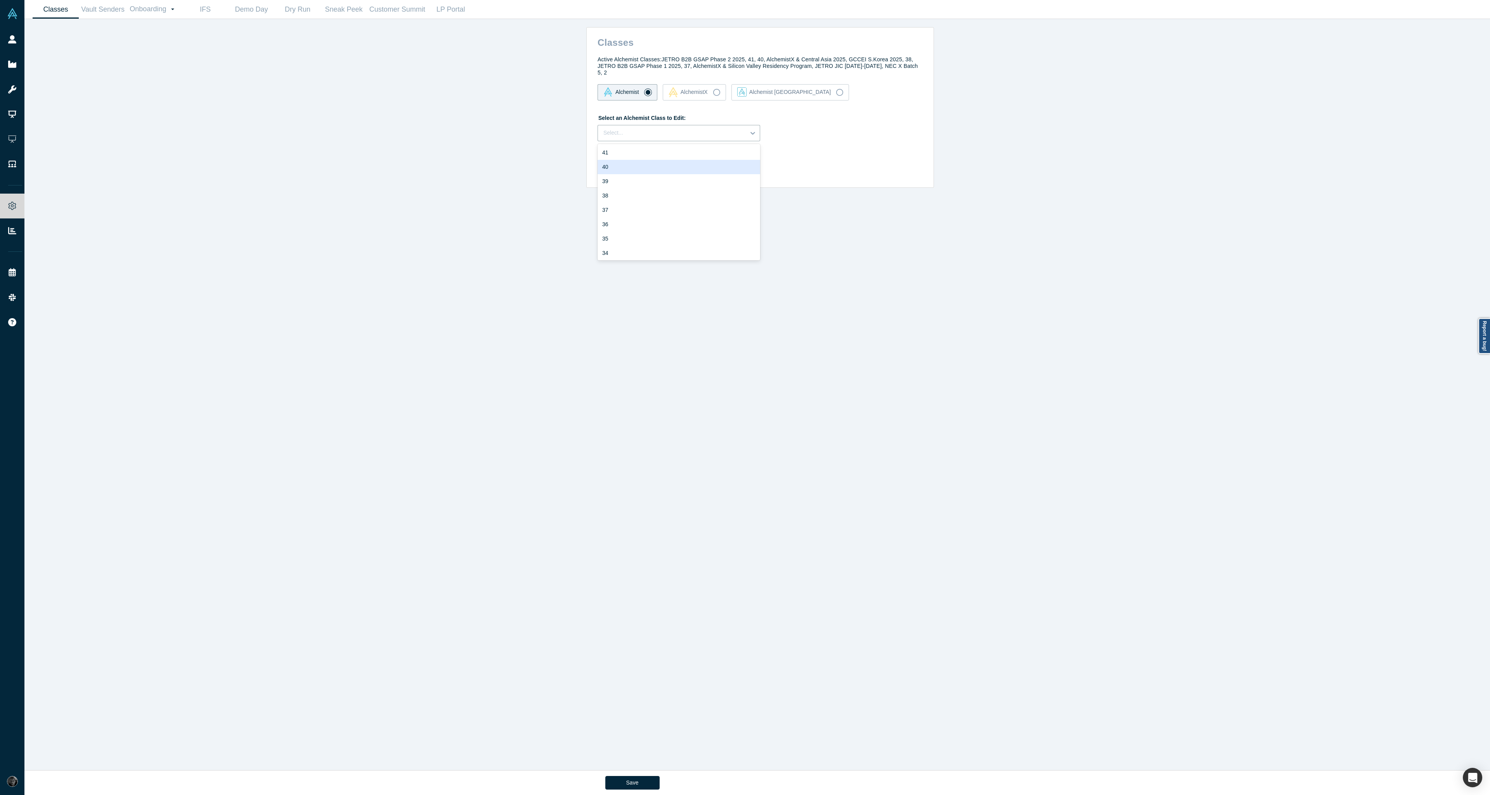
click at [696, 161] on div "40" at bounding box center [679, 167] width 163 height 14
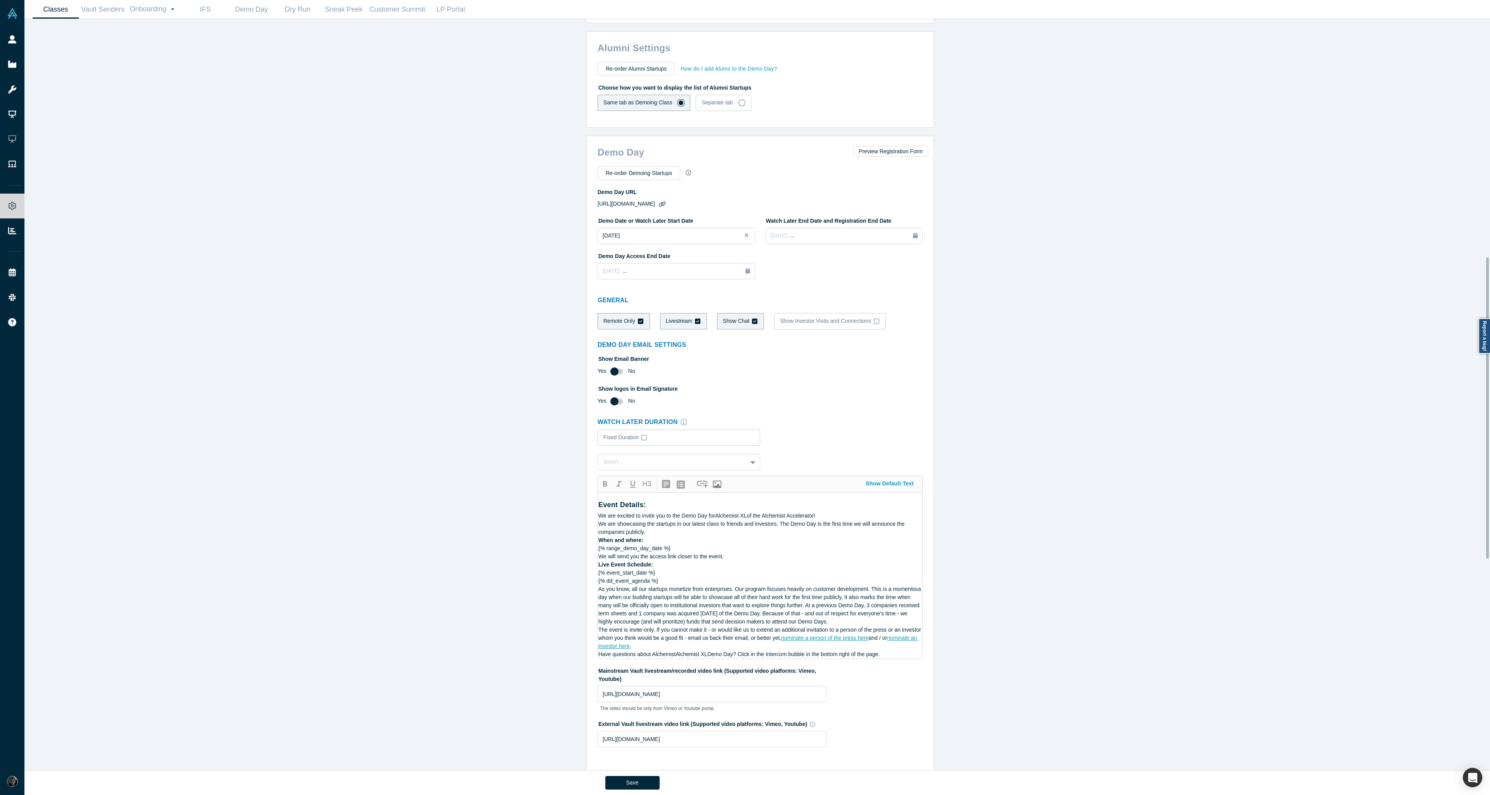
scroll to position [652, 0]
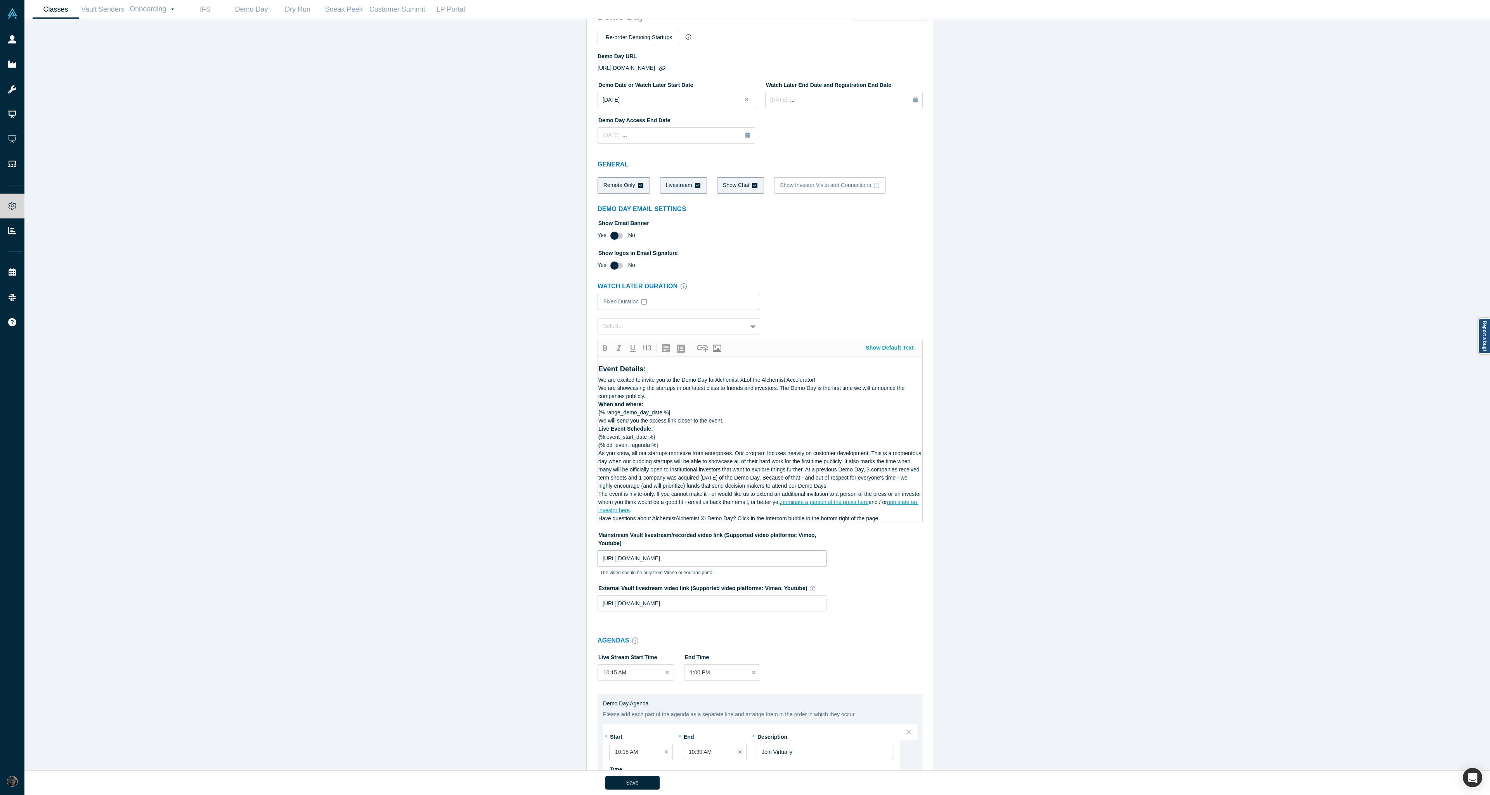
click at [719, 551] on input "https://youtu.be/m4r2a5EqzrU" at bounding box center [712, 558] width 229 height 16
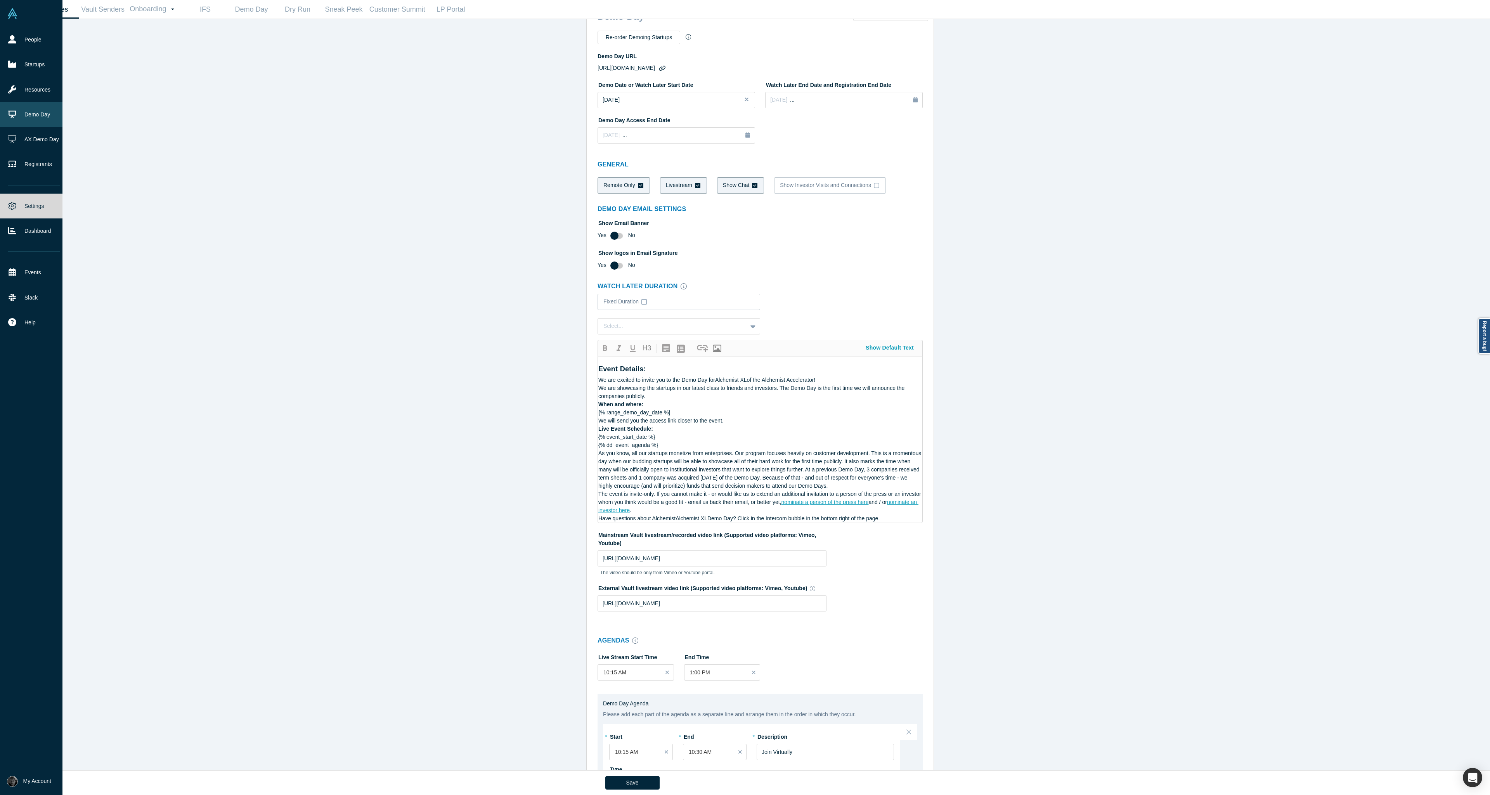
click at [47, 126] on link "Demo Day" at bounding box center [34, 114] width 68 height 25
